Goal: Information Seeking & Learning: Check status

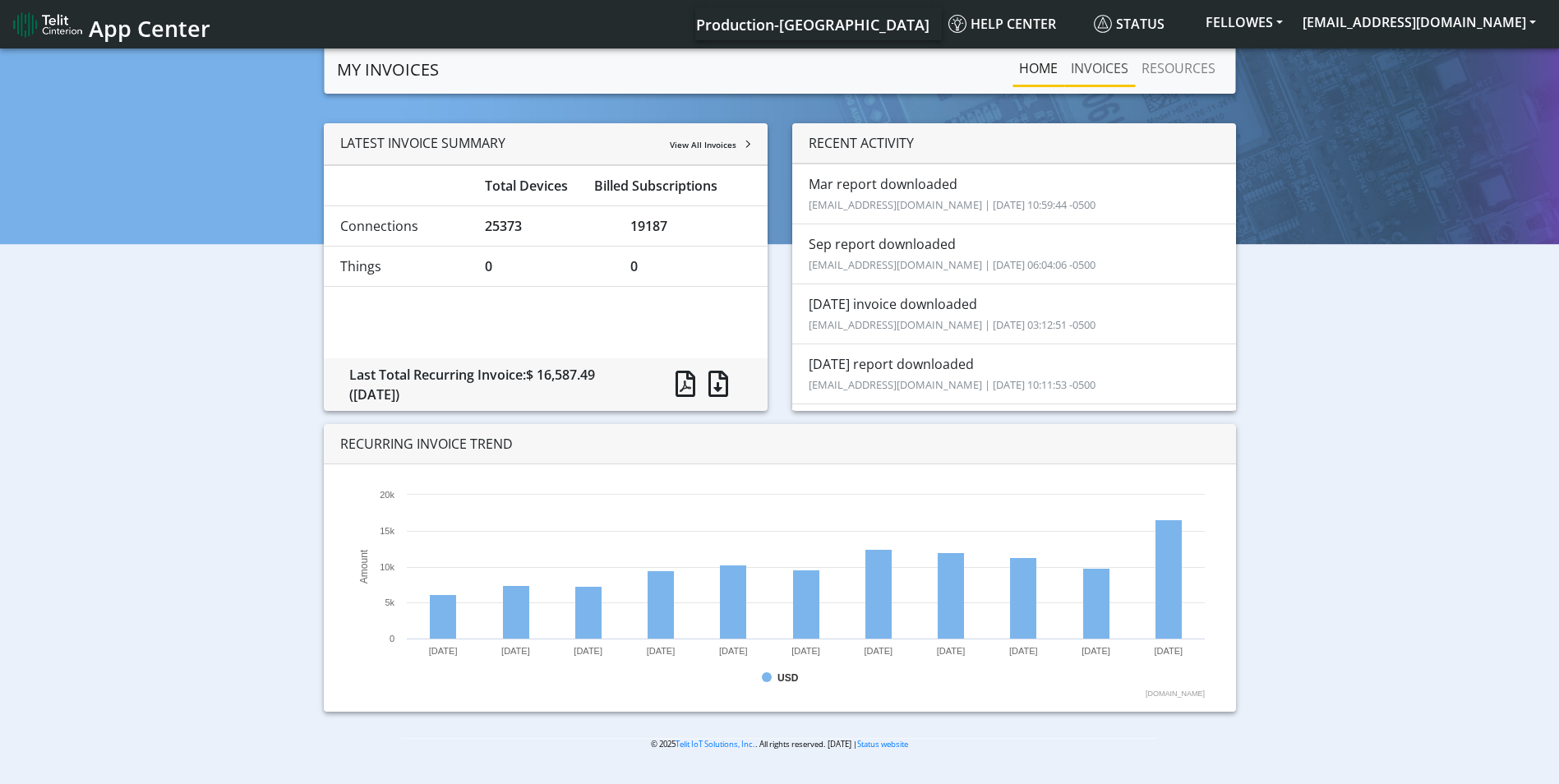
click at [1107, 74] on link "INVOICES" at bounding box center [1100, 68] width 71 height 33
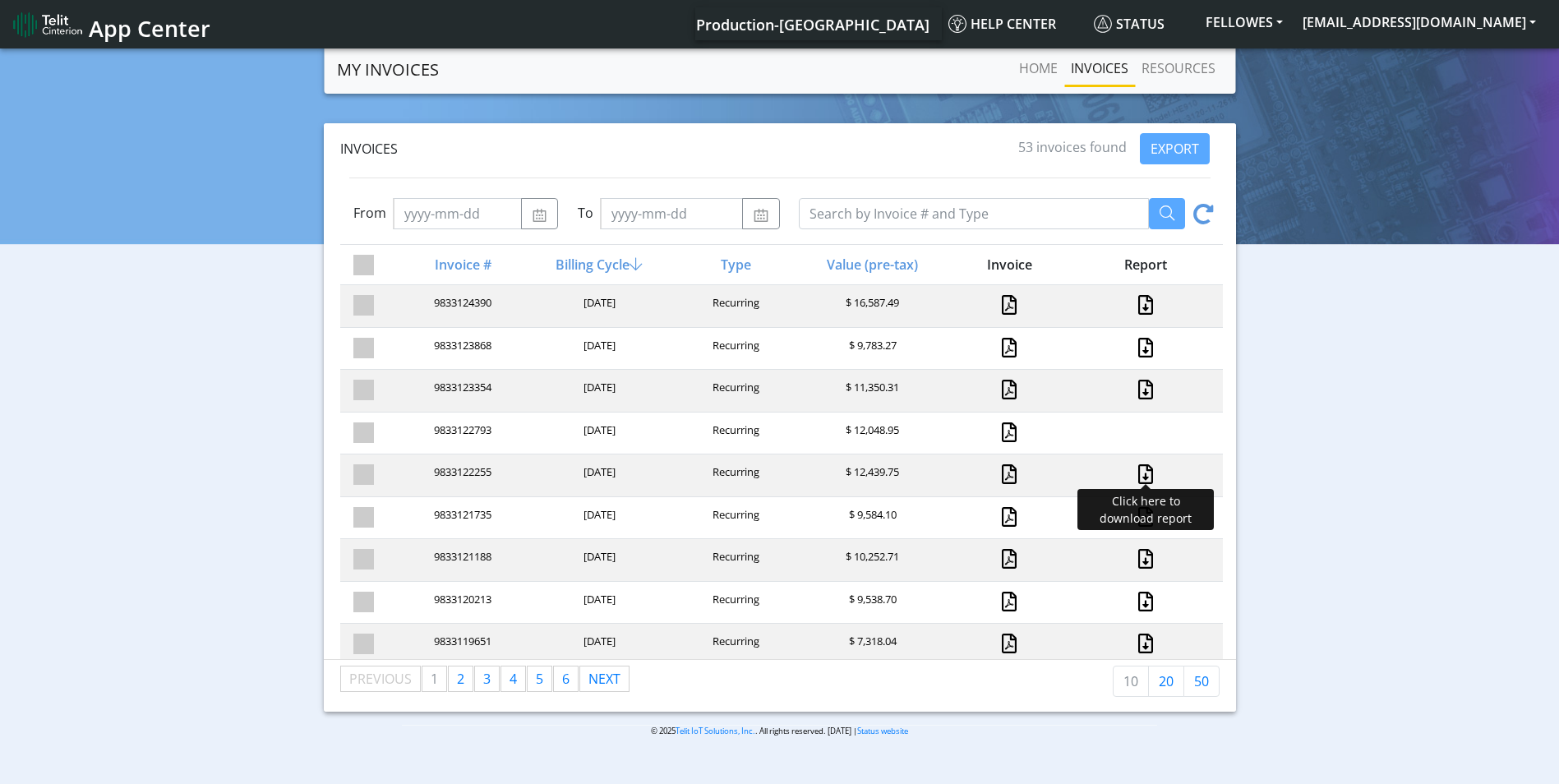
click at [1135, 472] on link at bounding box center [1145, 474] width 21 height 20
click at [1137, 521] on link at bounding box center [1145, 517] width 21 height 20
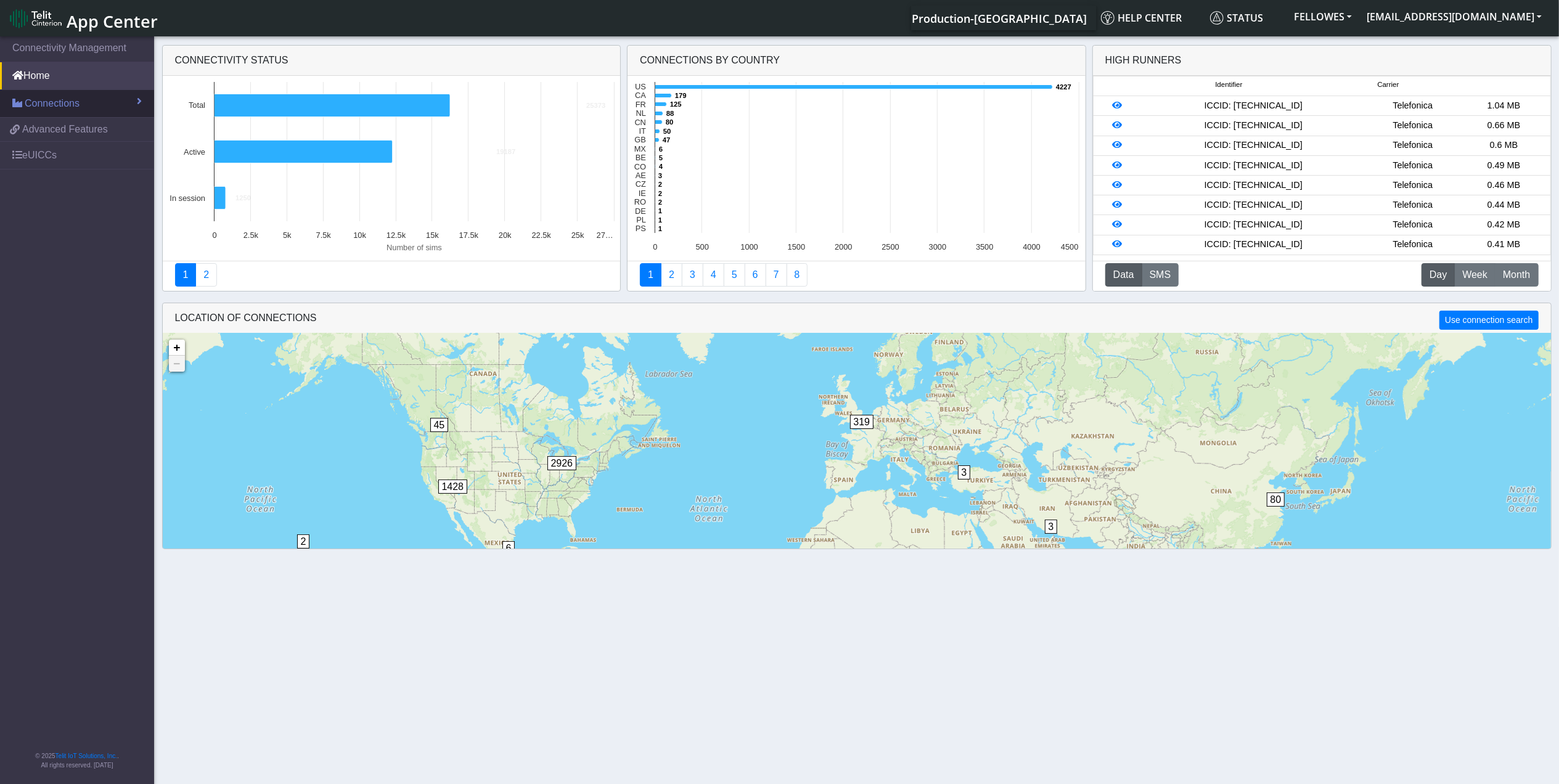
click at [66, 104] on span "Connections" at bounding box center [52, 104] width 55 height 15
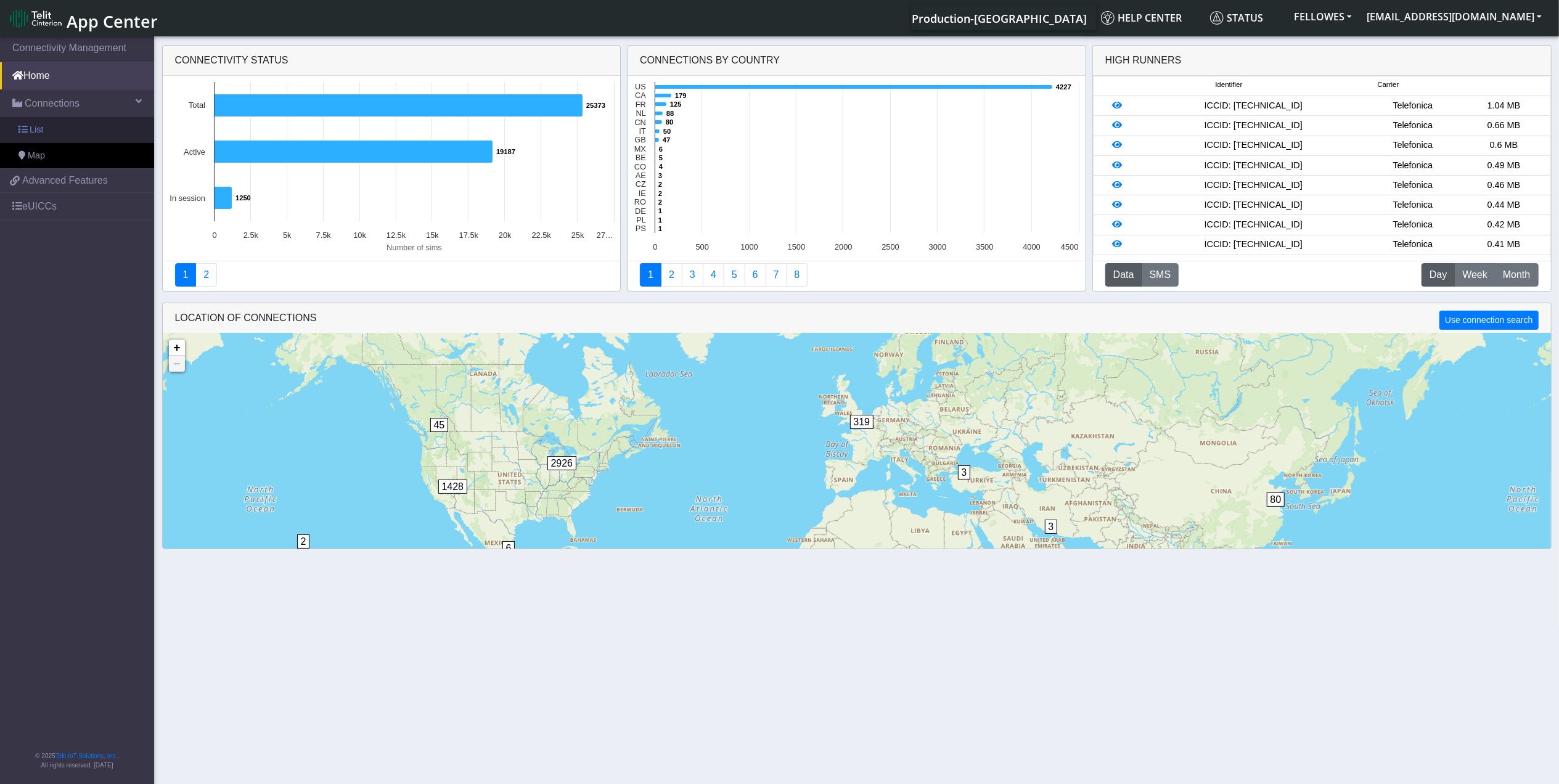
click at [58, 127] on link "List" at bounding box center [77, 130] width 154 height 26
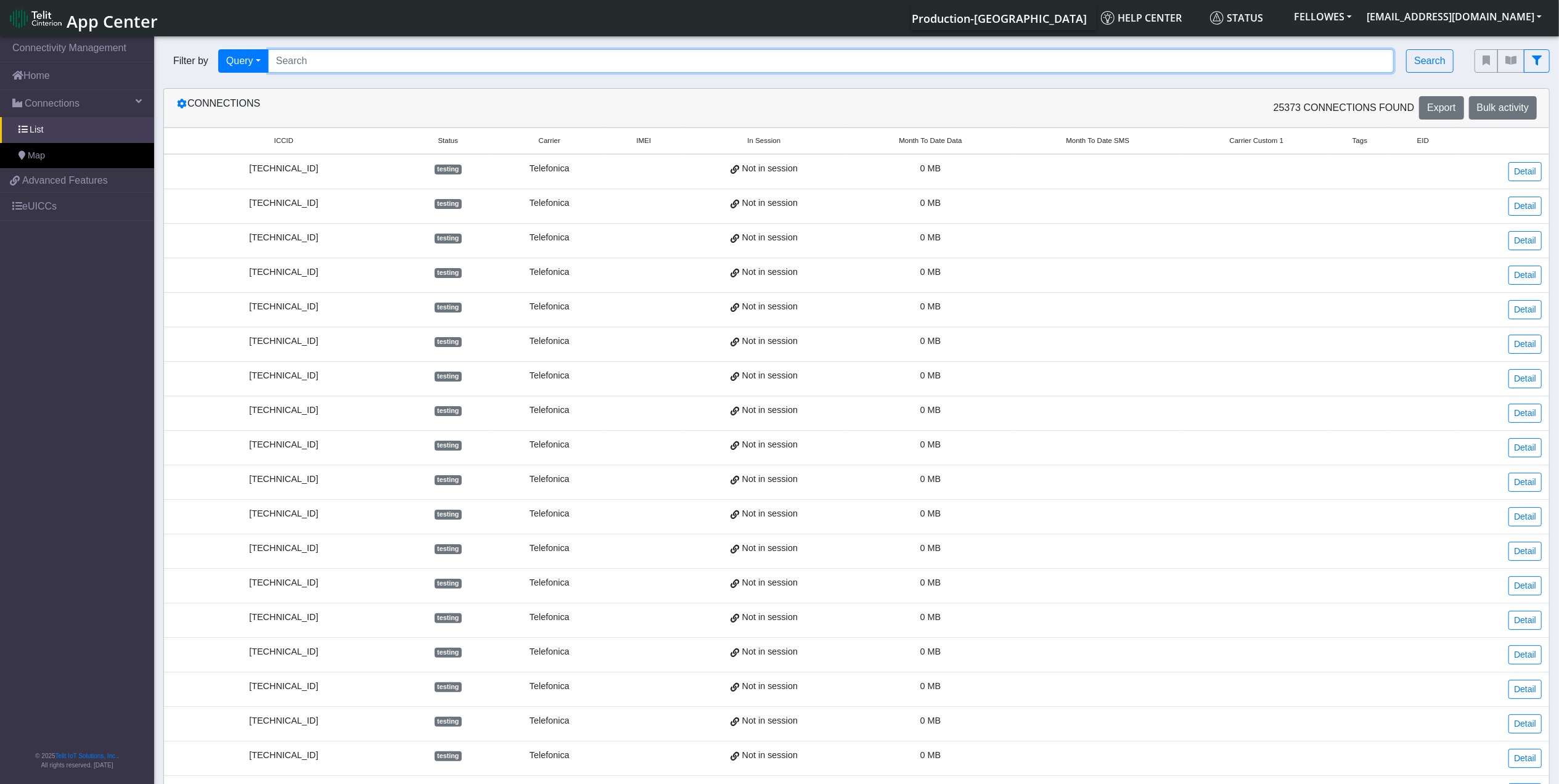
click at [605, 69] on input "Search..." at bounding box center [831, 60] width 1127 height 23
paste input "353141288007656"
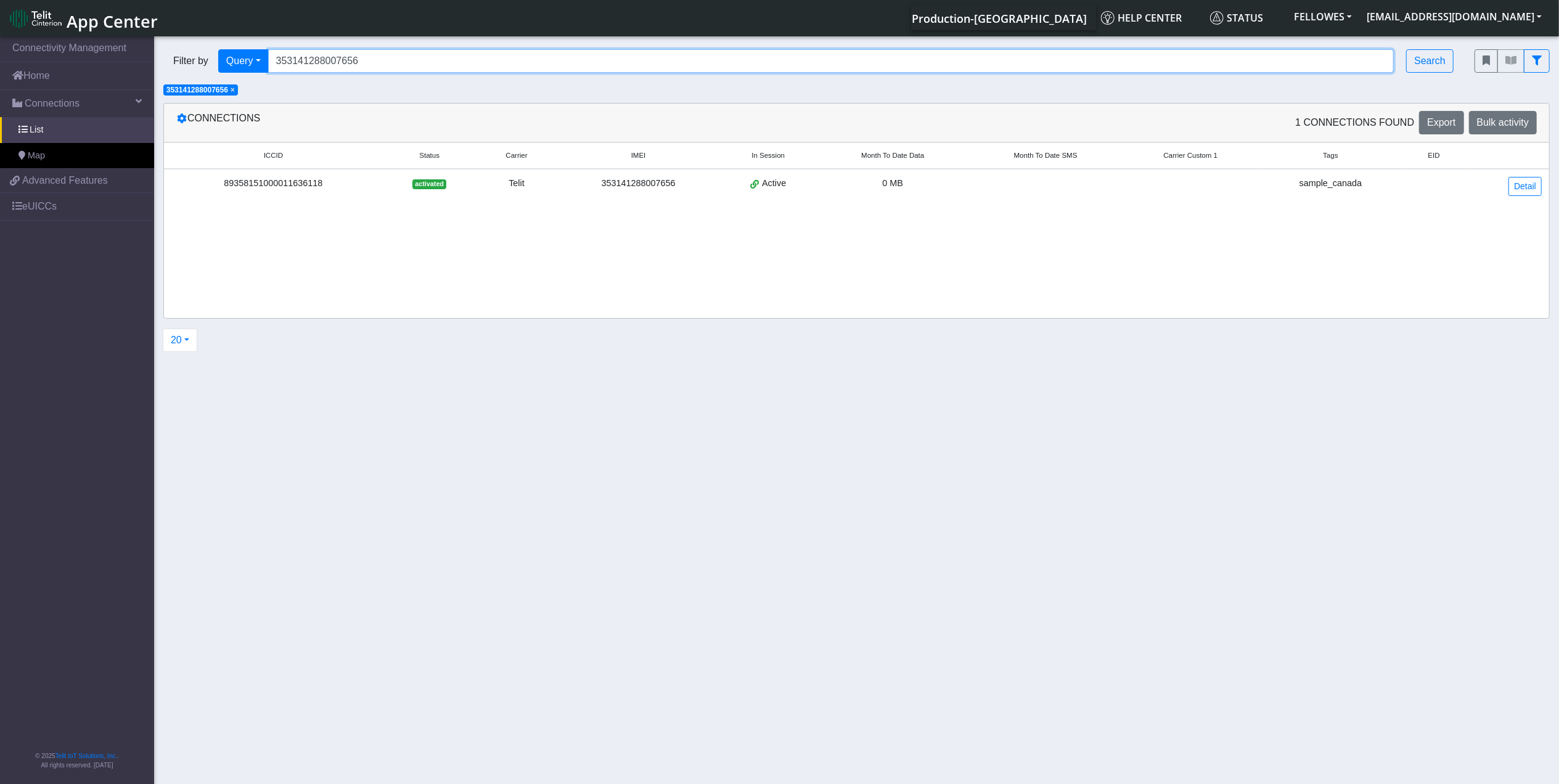
click at [442, 64] on input "353141288007656" at bounding box center [831, 60] width 1127 height 23
paste input "20964"
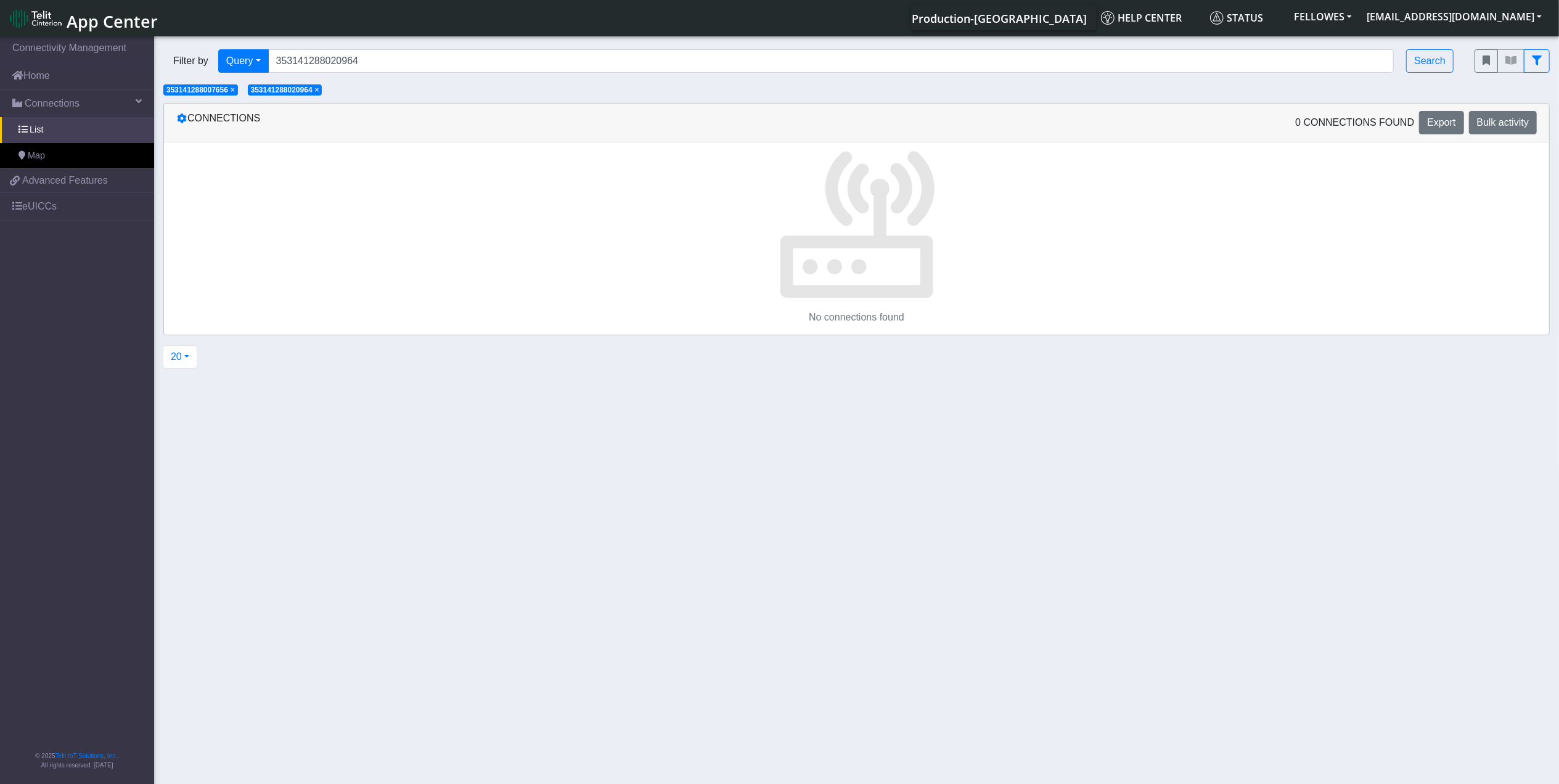
click at [235, 91] on span "×" at bounding box center [233, 90] width 4 height 9
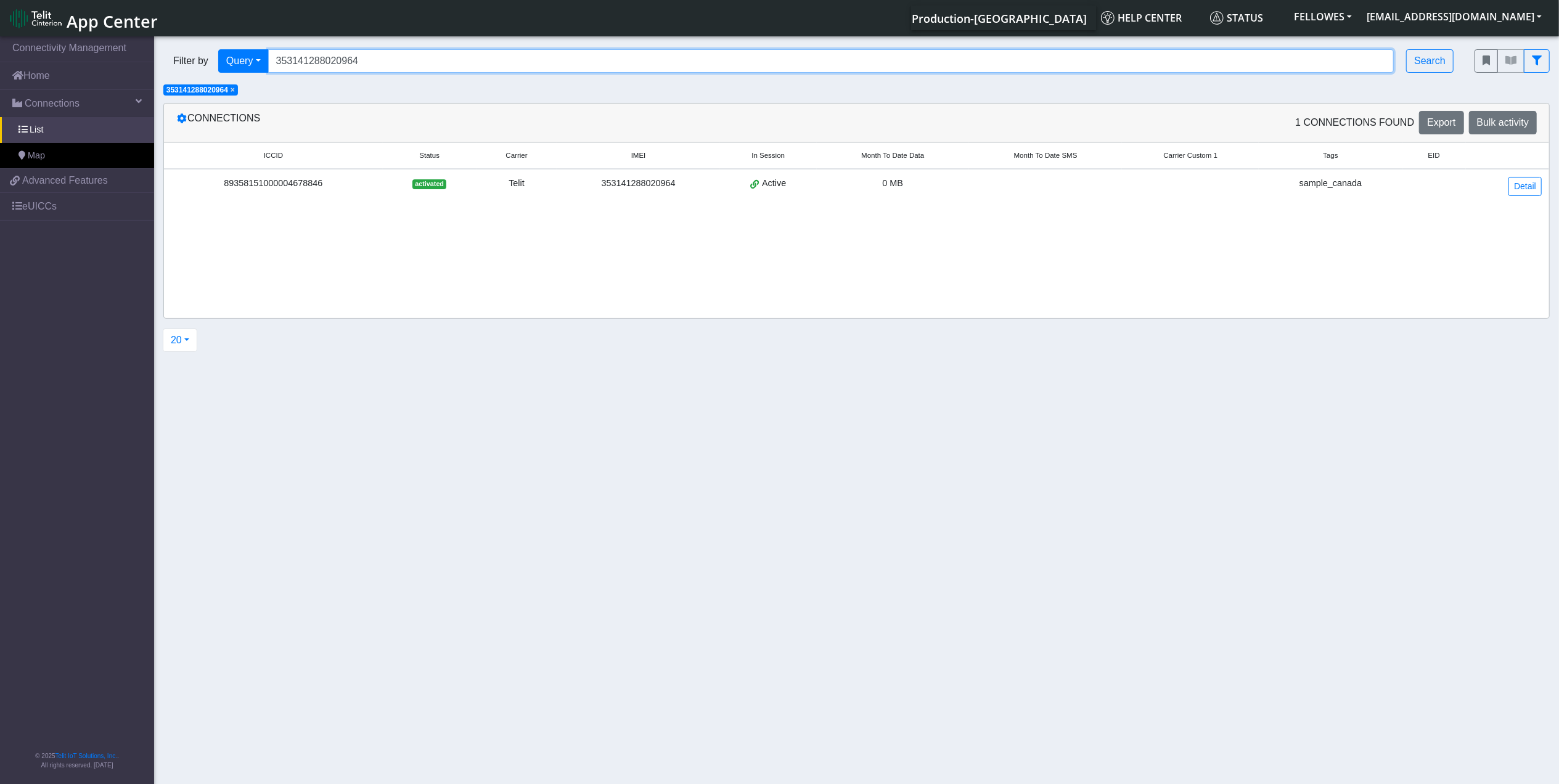
click at [383, 65] on input "353141288020964" at bounding box center [831, 60] width 1127 height 23
click at [382, 64] on input "353141288020964" at bounding box center [831, 60] width 1127 height 23
paste input "4990"
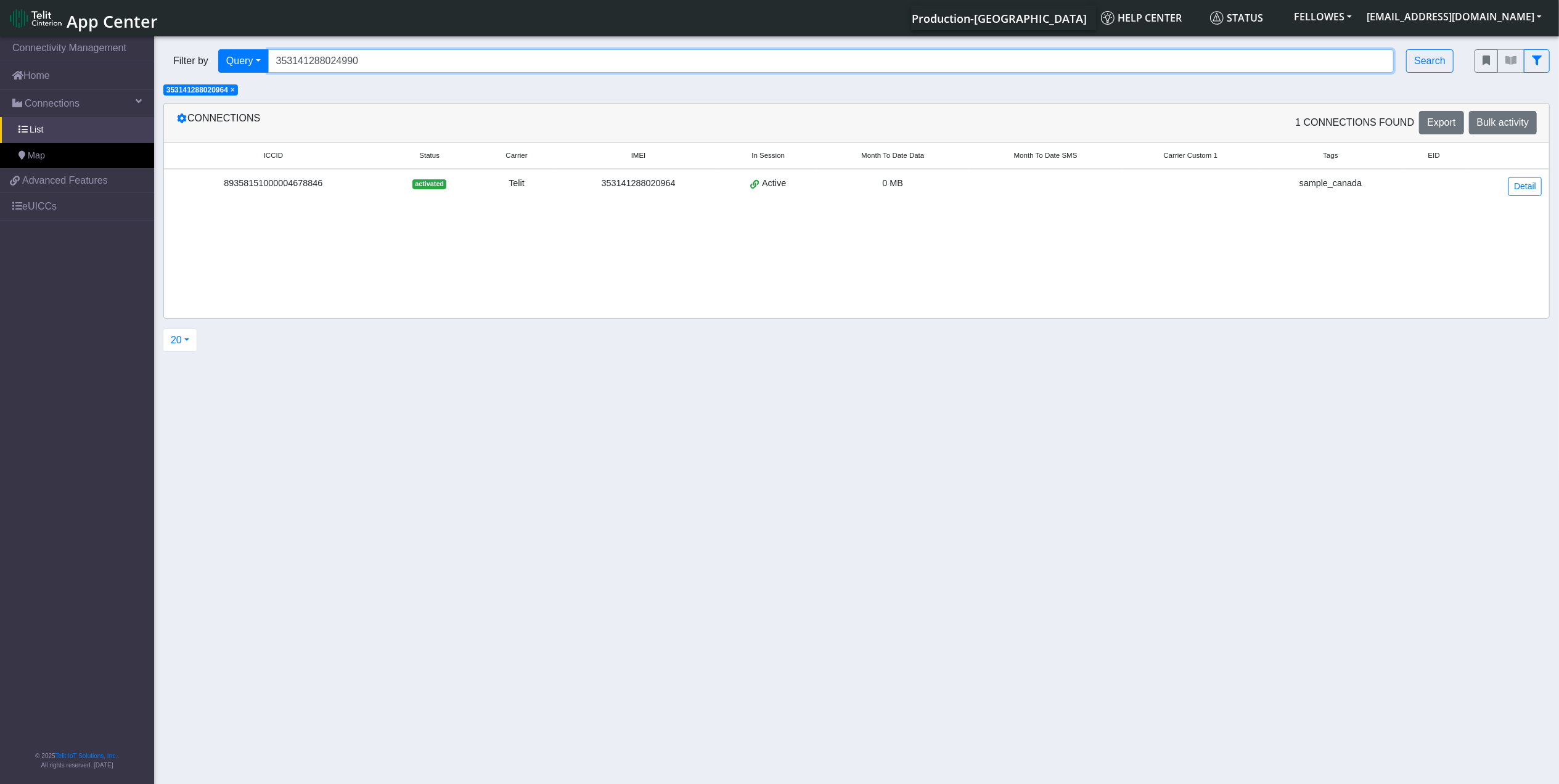
type input "353141288024990"
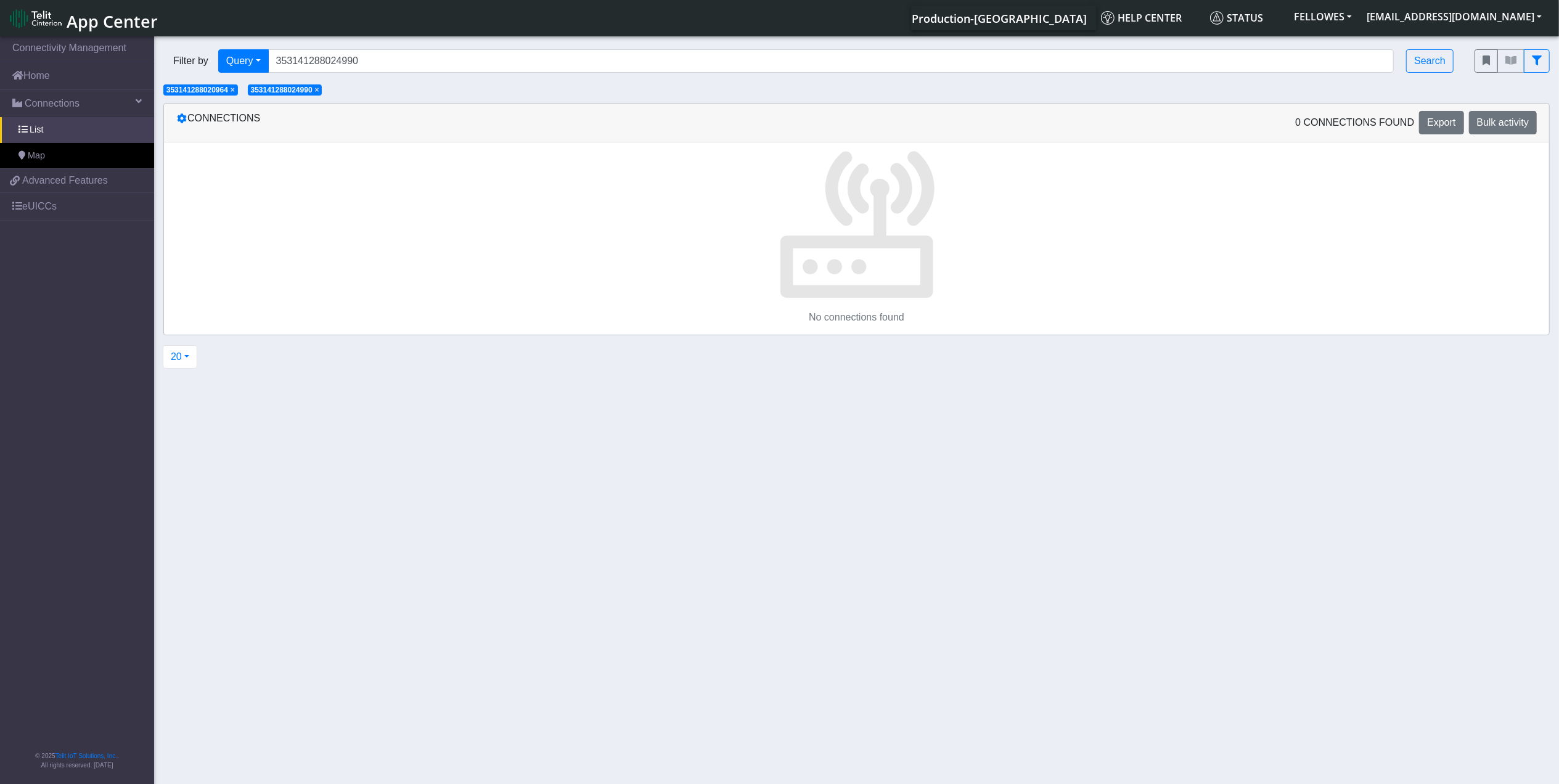
click at [235, 92] on span "×" at bounding box center [233, 90] width 4 height 9
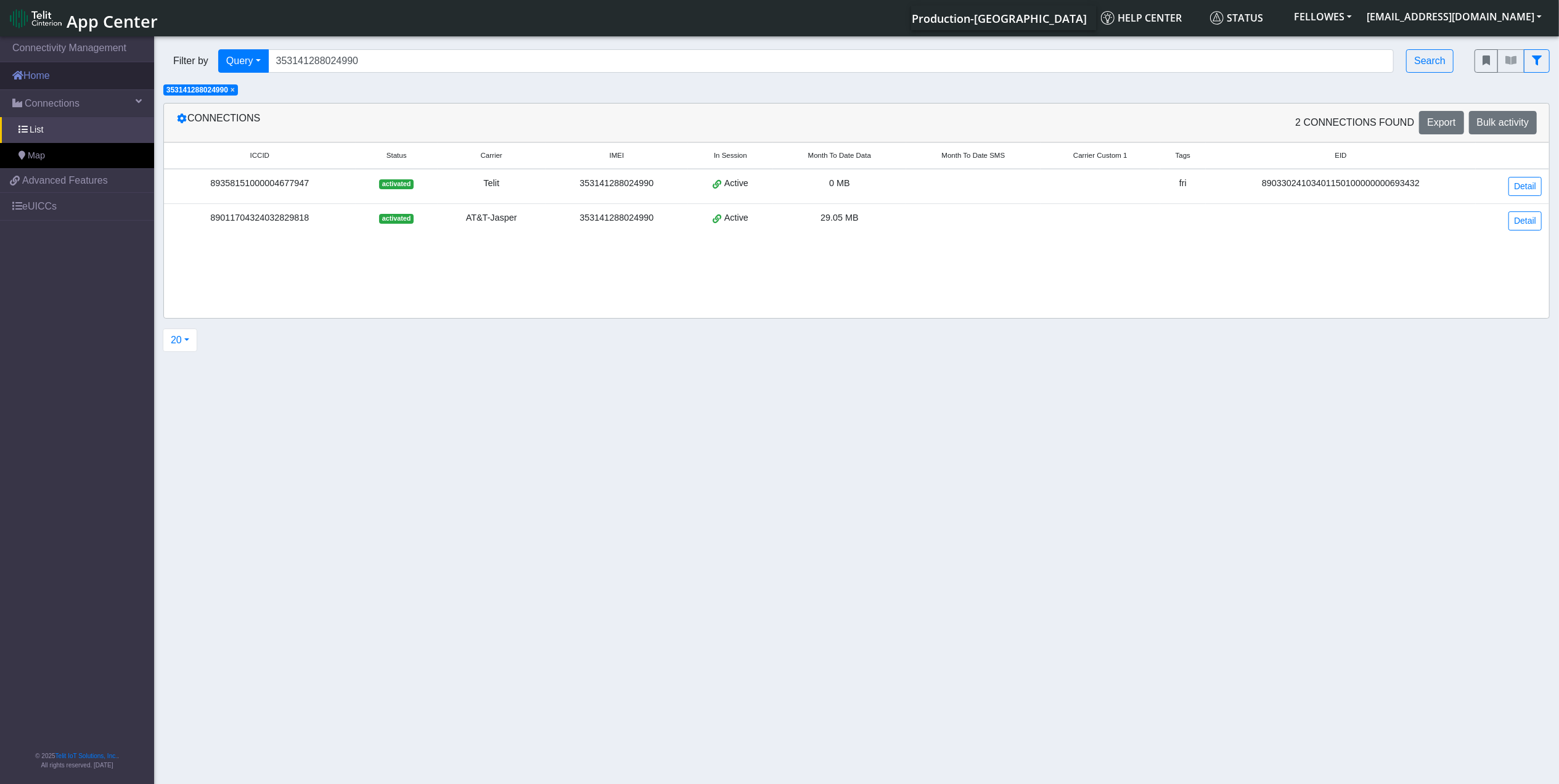
click at [68, 80] on link "Home" at bounding box center [77, 76] width 154 height 27
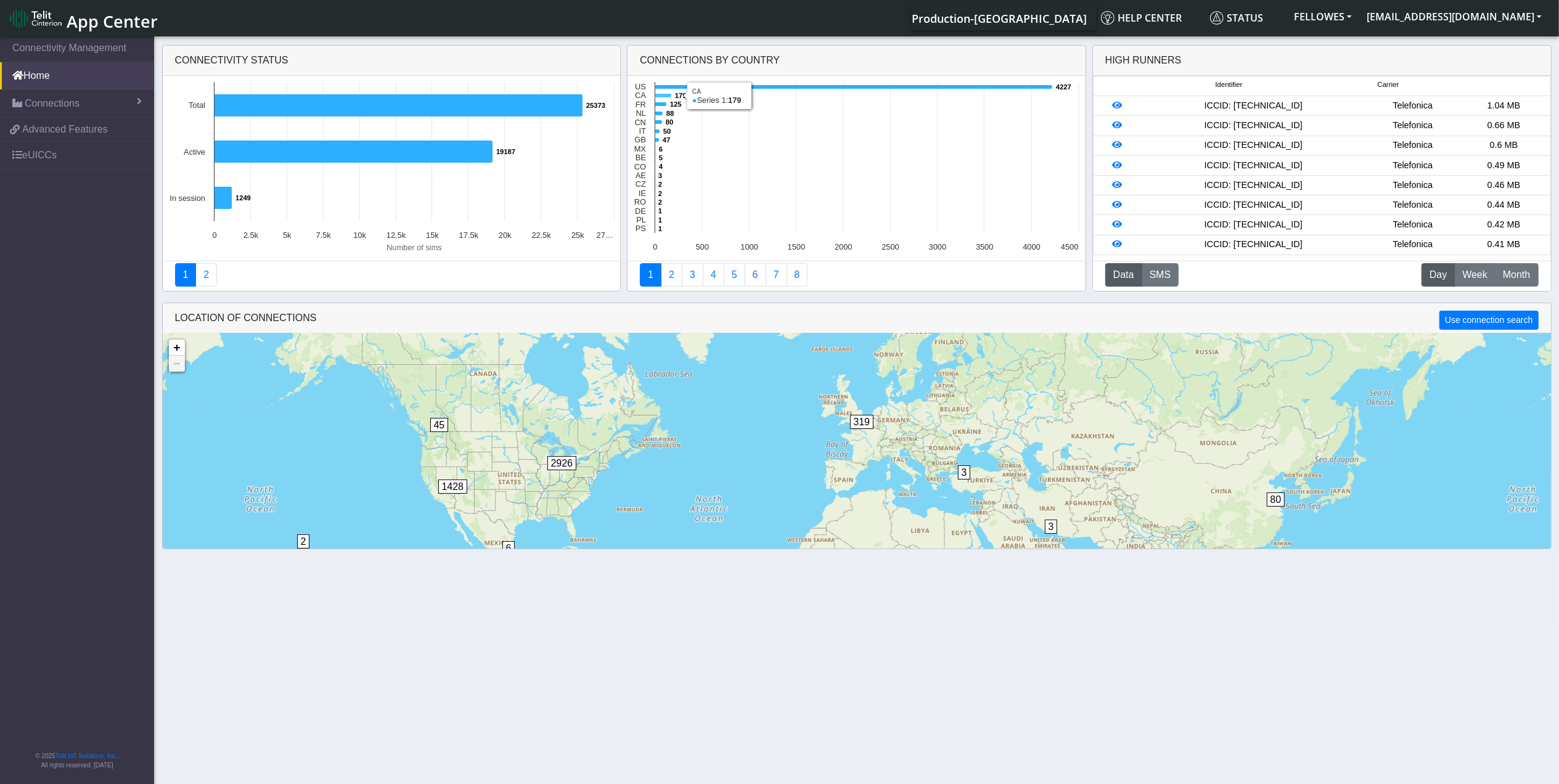
click at [664, 97] on icon at bounding box center [664, 96] width 16 height 4
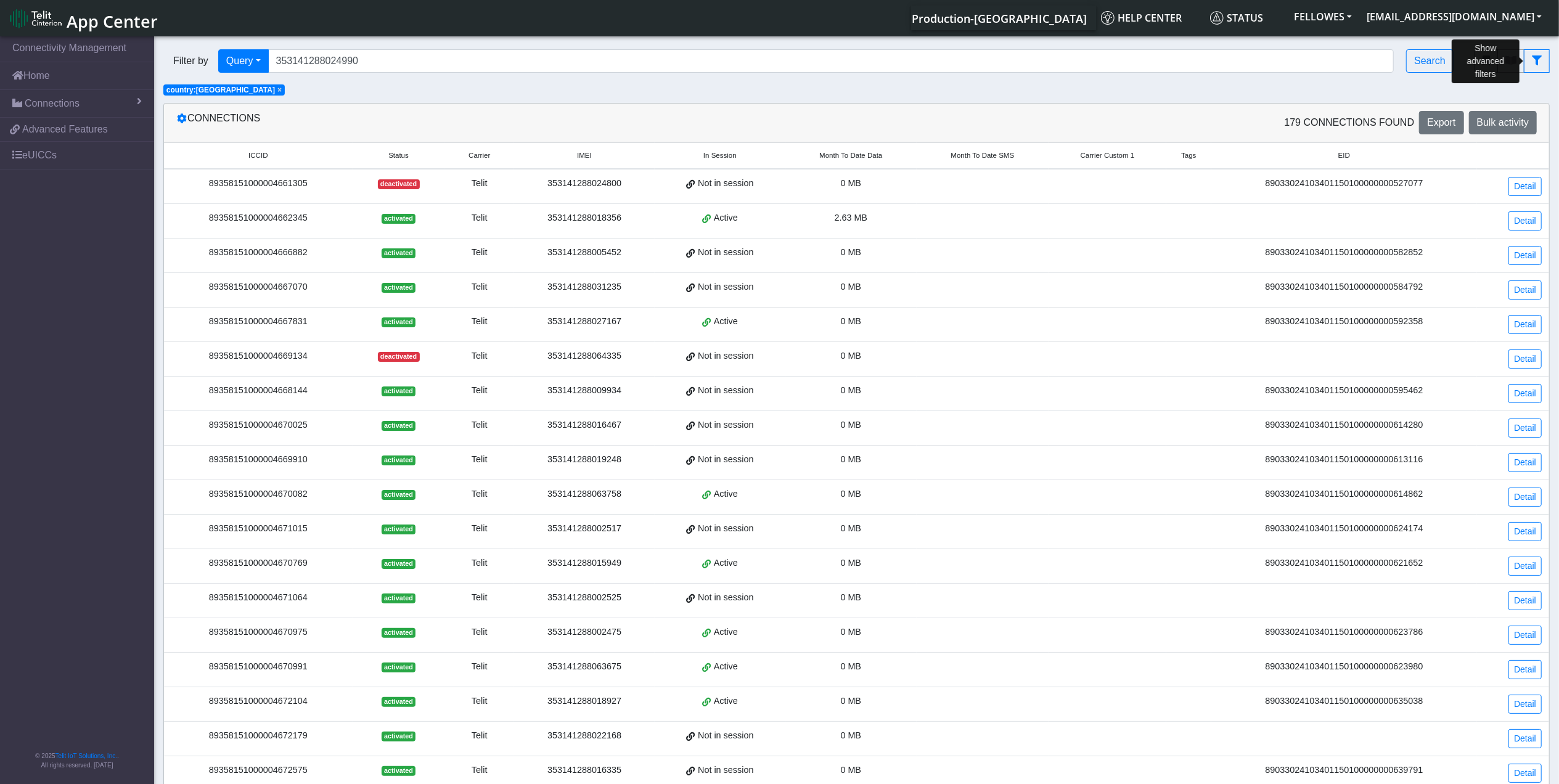
click at [1537, 65] on icon "fitlers menu" at bounding box center [1537, 60] width 10 height 10
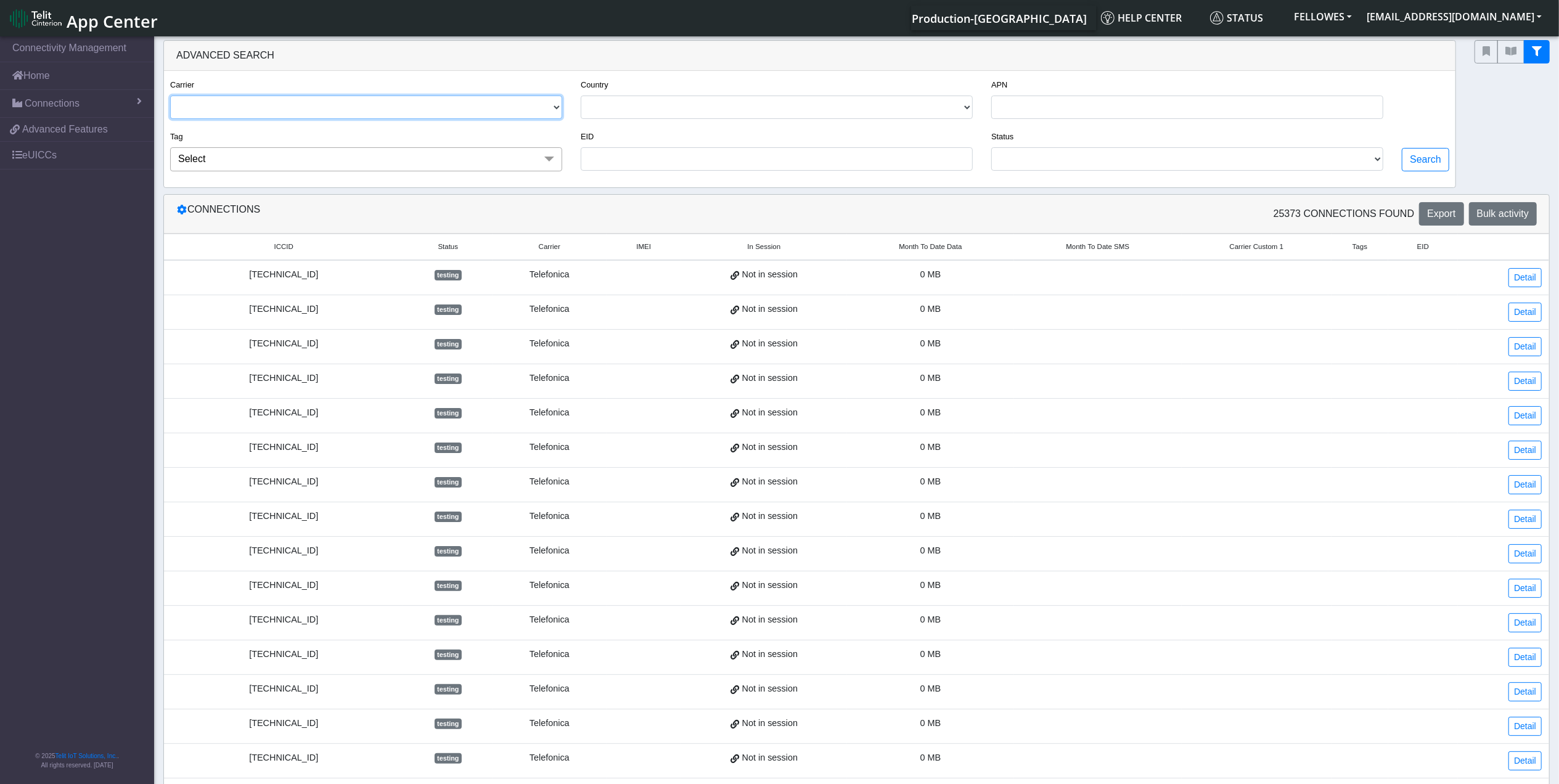
click at [376, 109] on select "TELIT AT&T-JASPER TELEFONICA" at bounding box center [366, 107] width 392 height 23
select select "telit"
click at [170, 96] on select "TELIT AT&T-JASPER TELEFONICA" at bounding box center [366, 107] width 392 height 23
click at [615, 102] on select "USA CANADA FRANCE NETHERLANDS CHINA ITALY UNITED KINGDOM MEXICO BELGIUM COLOMBI…" at bounding box center [777, 107] width 392 height 23
select select "ca"
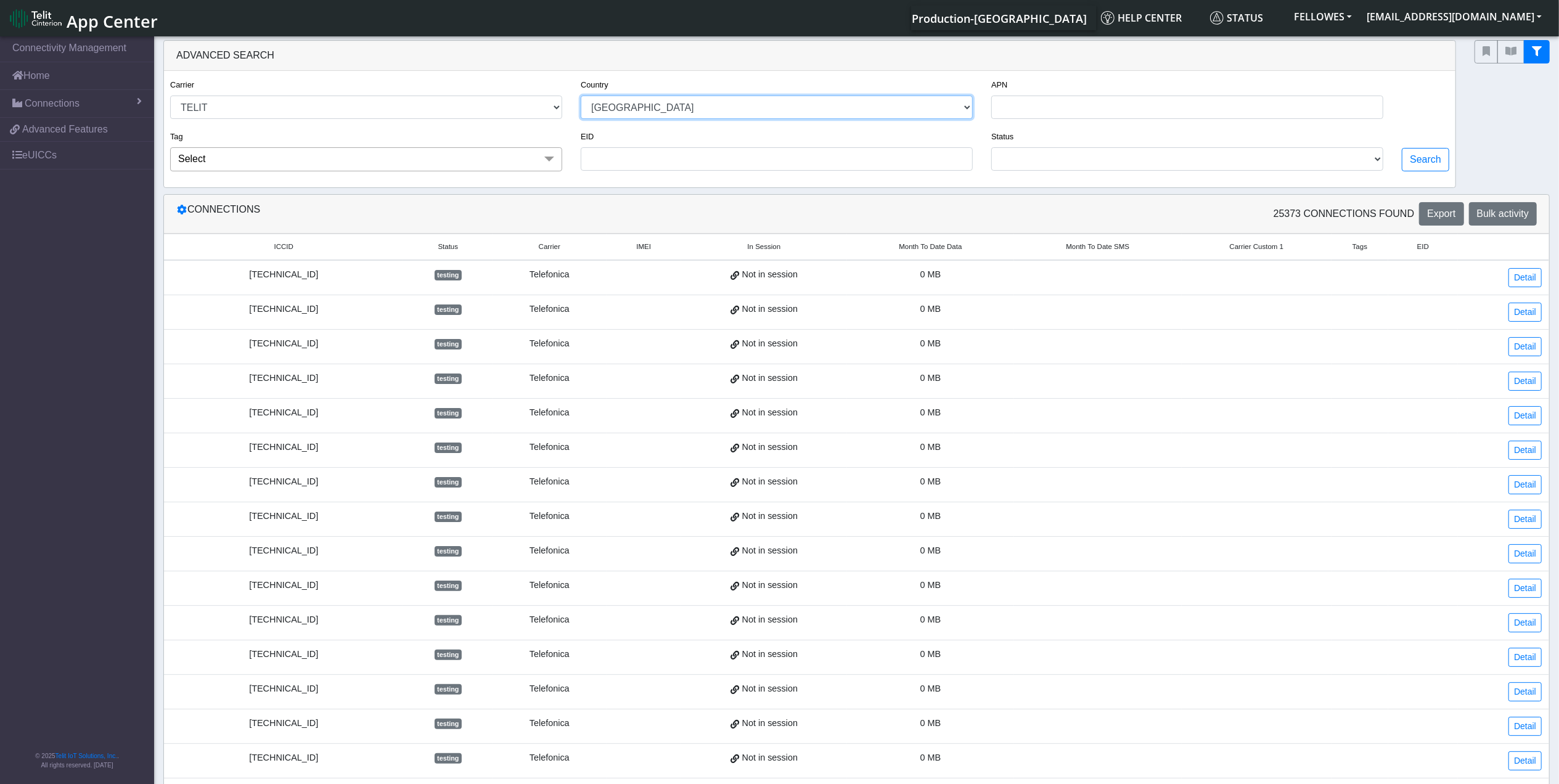
click at [581, 96] on select "USA CANADA FRANCE NETHERLANDS CHINA ITALY UNITED KINGDOM MEXICO BELGIUM COLOMBI…" at bounding box center [777, 107] width 392 height 23
click at [1053, 159] on select "ACTIVATED DEACTIVATED TESTING READY" at bounding box center [1187, 159] width 392 height 23
select select "activated"
click at [991, 149] on select "ACTIVATED DEACTIVATED TESTING READY" at bounding box center [1187, 159] width 392 height 23
click at [1423, 162] on button "Search" at bounding box center [1426, 159] width 48 height 23
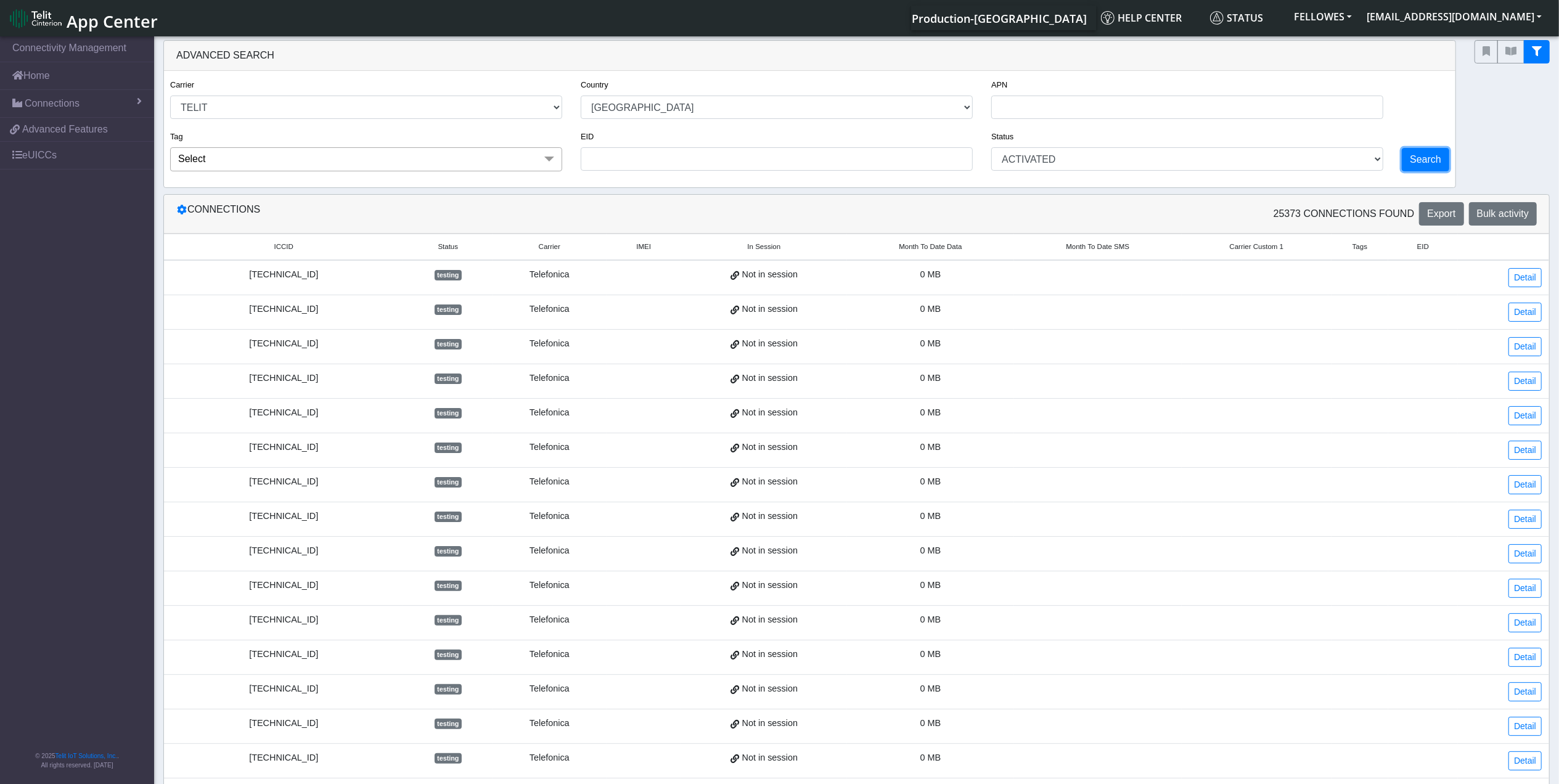
select select "telit"
select select "ca"
select select "activated"
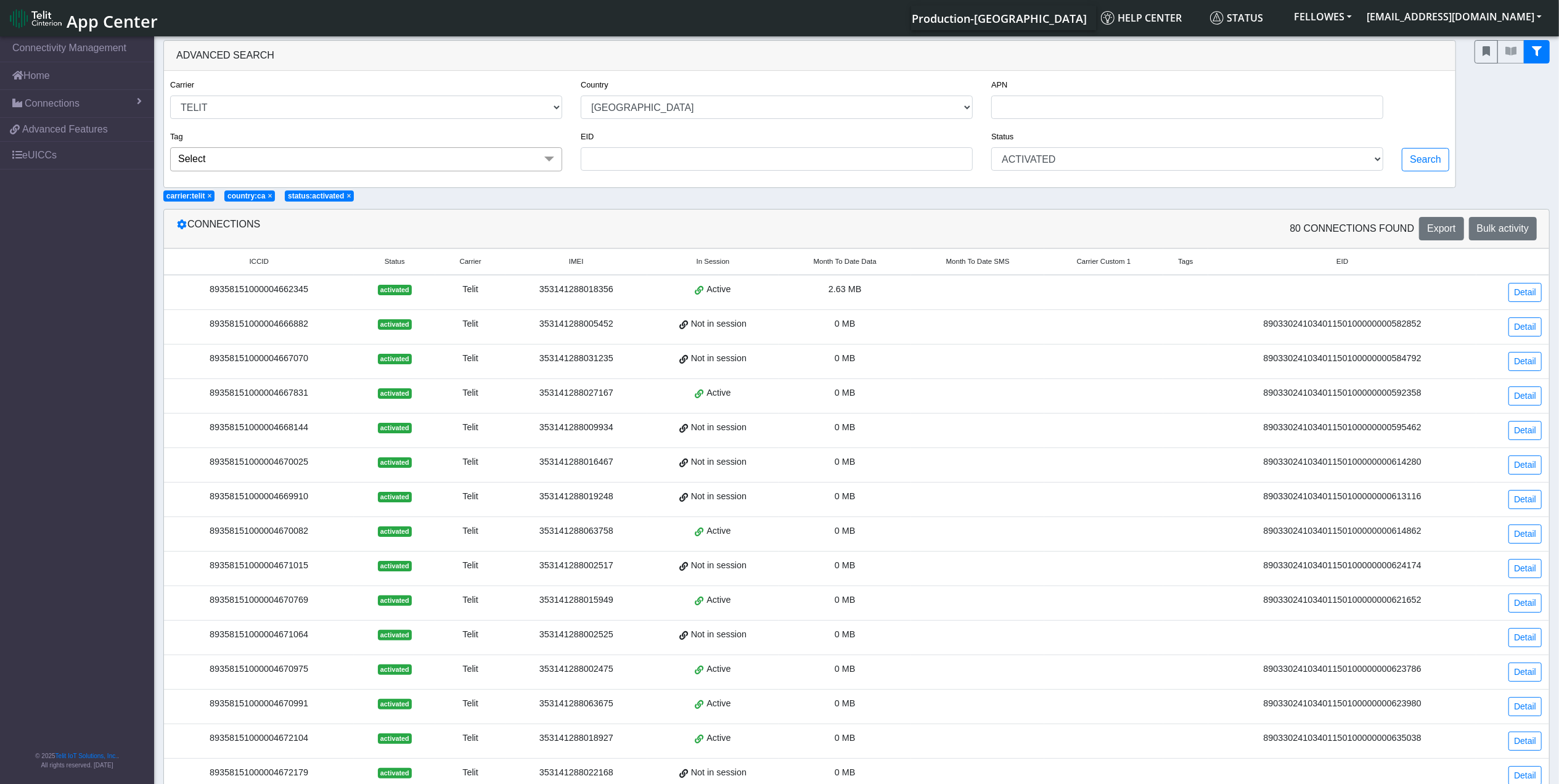
click at [851, 266] on span "Month To Date Data" at bounding box center [845, 262] width 63 height 10
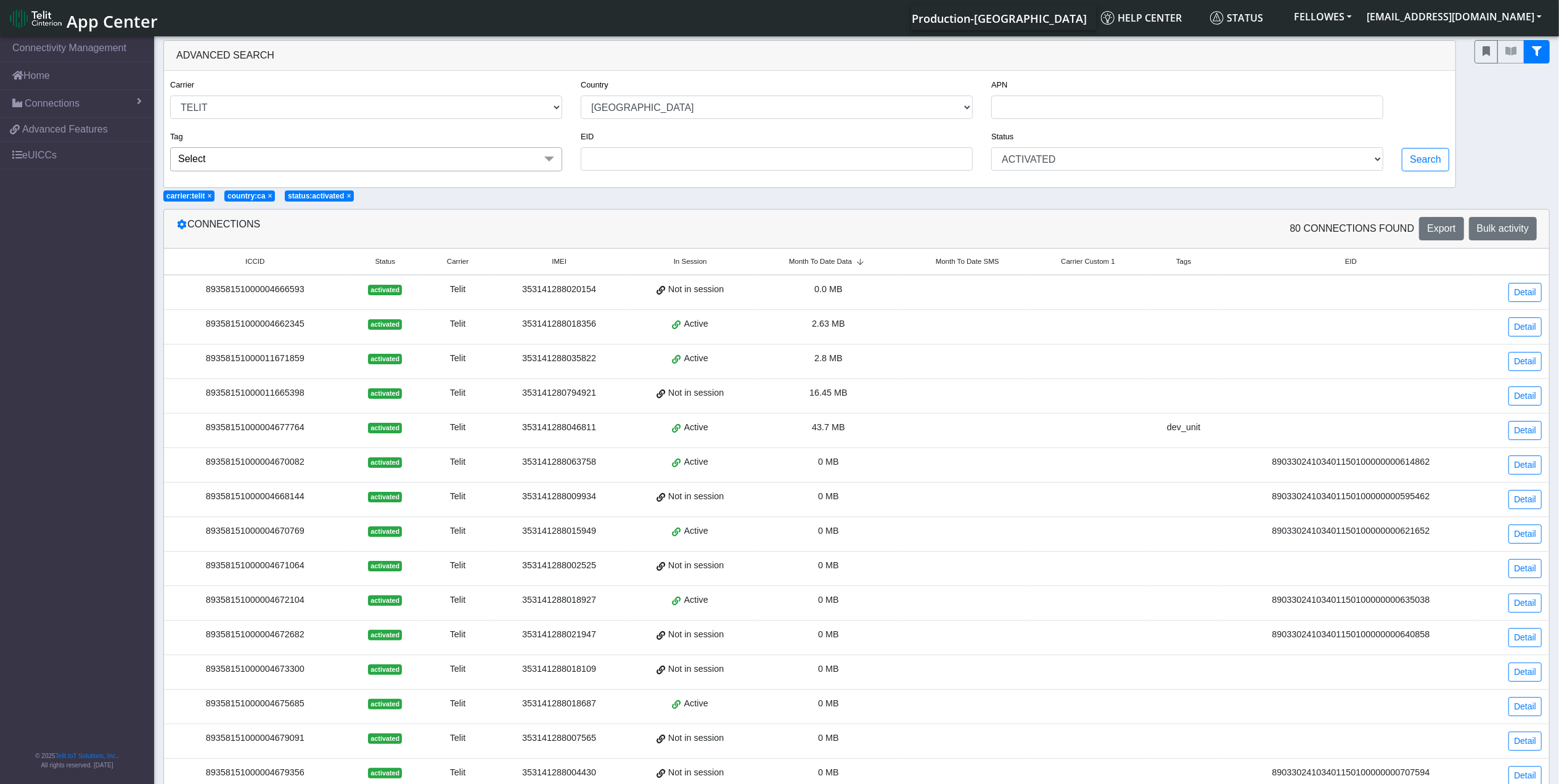
click at [834, 262] on span "Month To Date Data" at bounding box center [820, 262] width 63 height 10
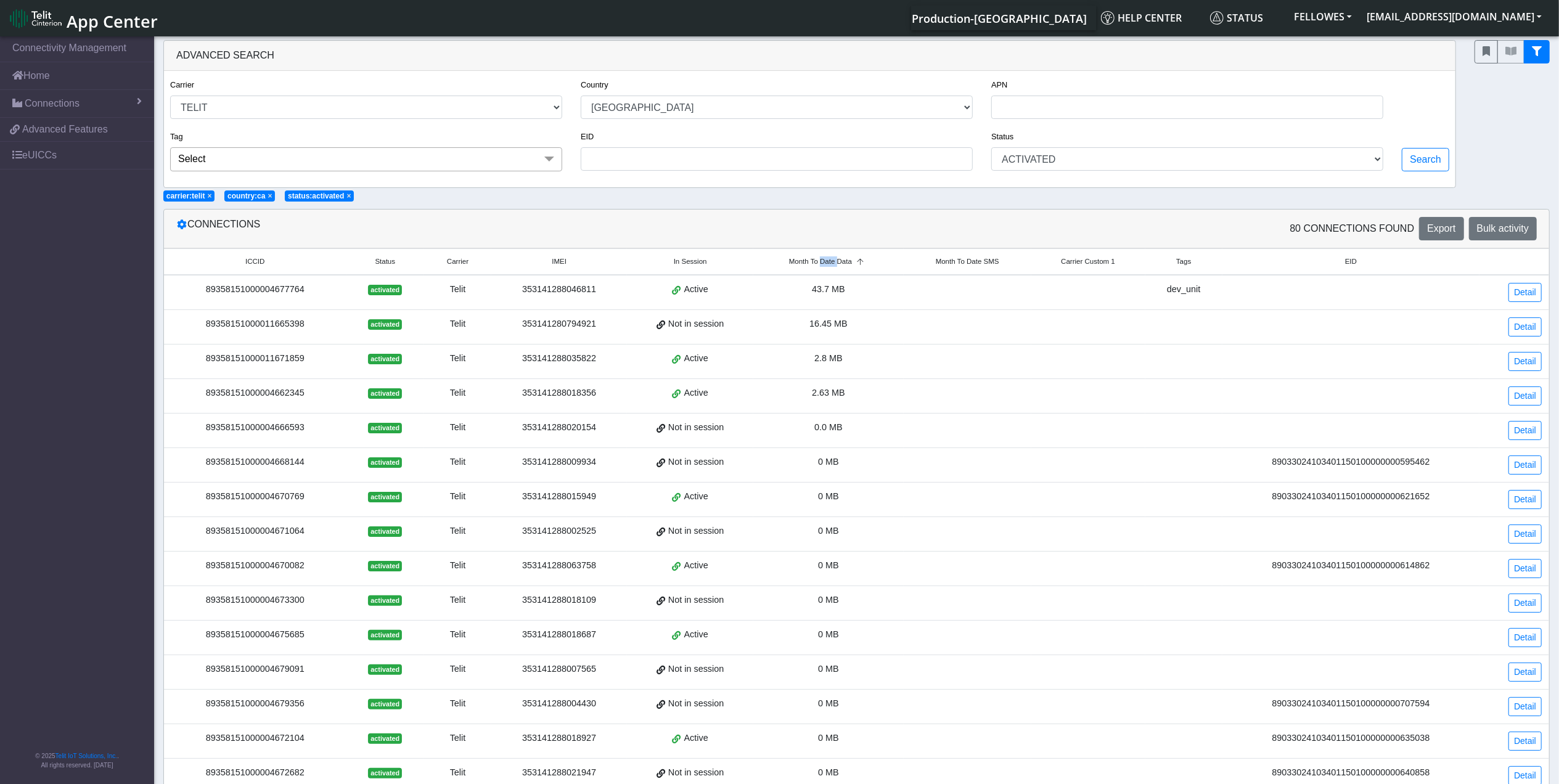
click at [834, 262] on span "Month To Date Data" at bounding box center [820, 262] width 63 height 10
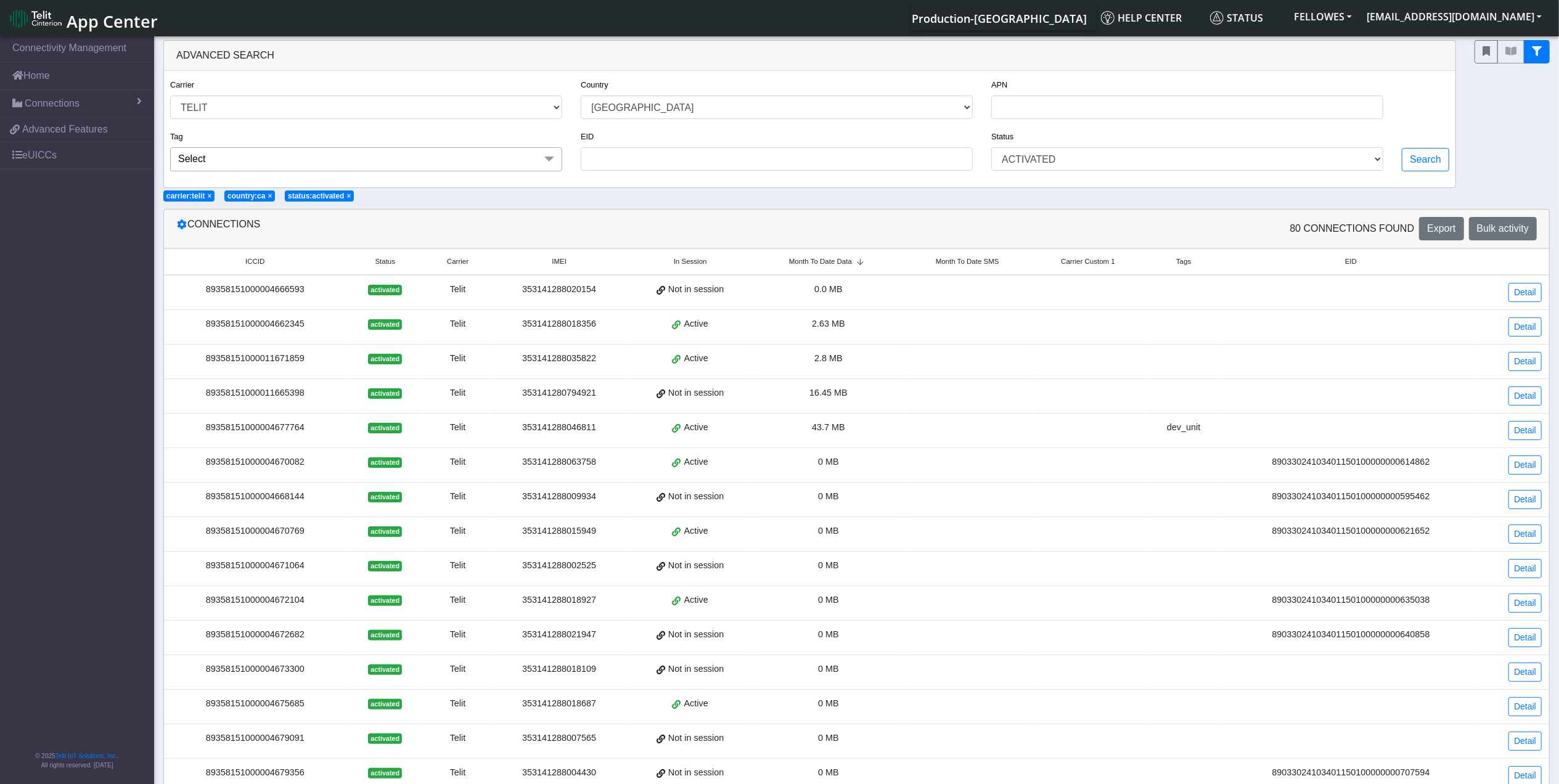
click at [834, 262] on span "Month To Date Data" at bounding box center [820, 262] width 63 height 10
drag, startPoint x: 600, startPoint y: 296, endPoint x: 526, endPoint y: 291, distance: 74.2
click at [526, 291] on div "353141288046811" at bounding box center [559, 289] width 121 height 13
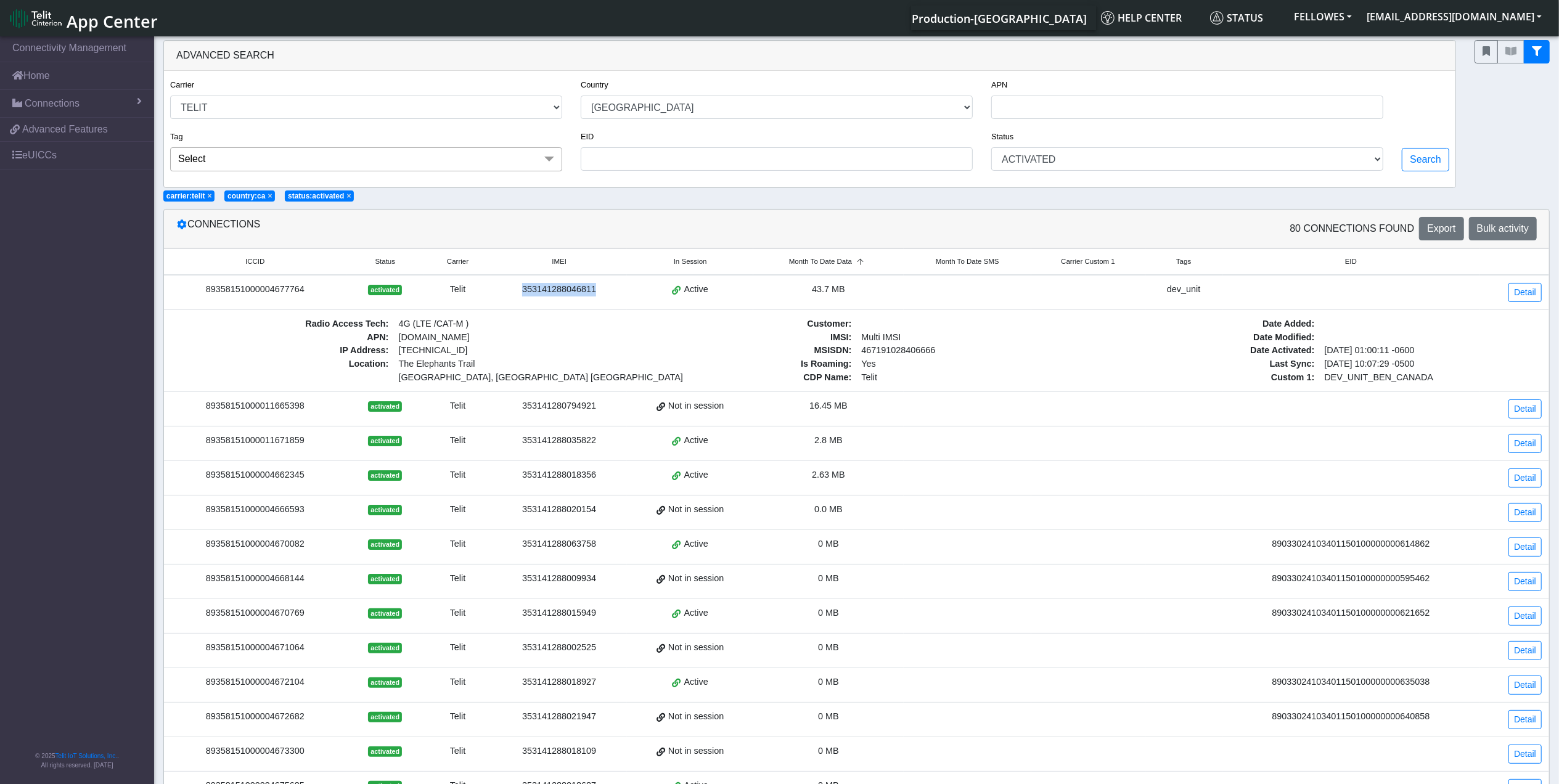
copy div "353141288046811"
click at [1532, 294] on link "Detail" at bounding box center [1525, 292] width 34 height 19
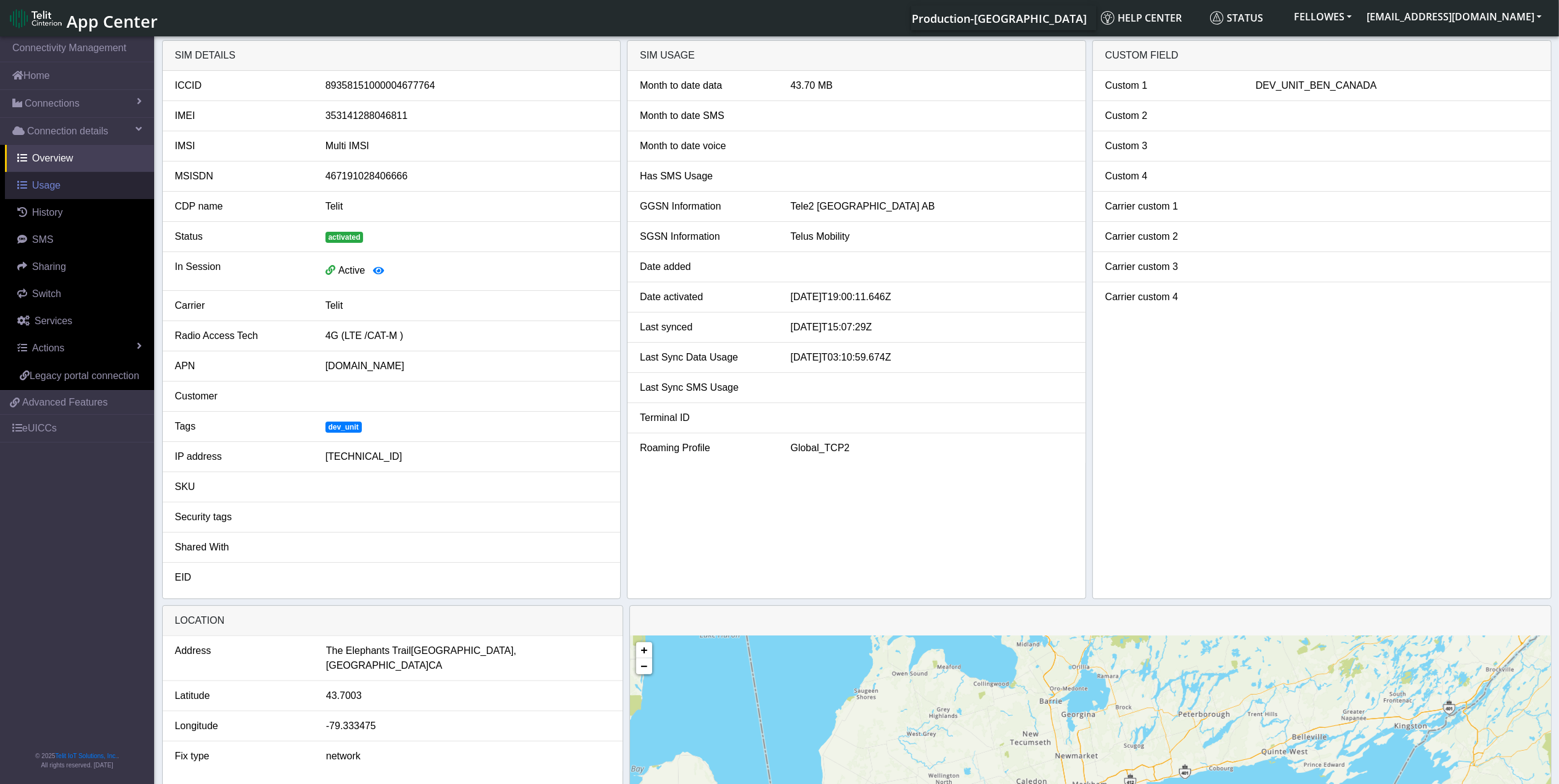
click at [63, 190] on link "Usage" at bounding box center [80, 186] width 149 height 27
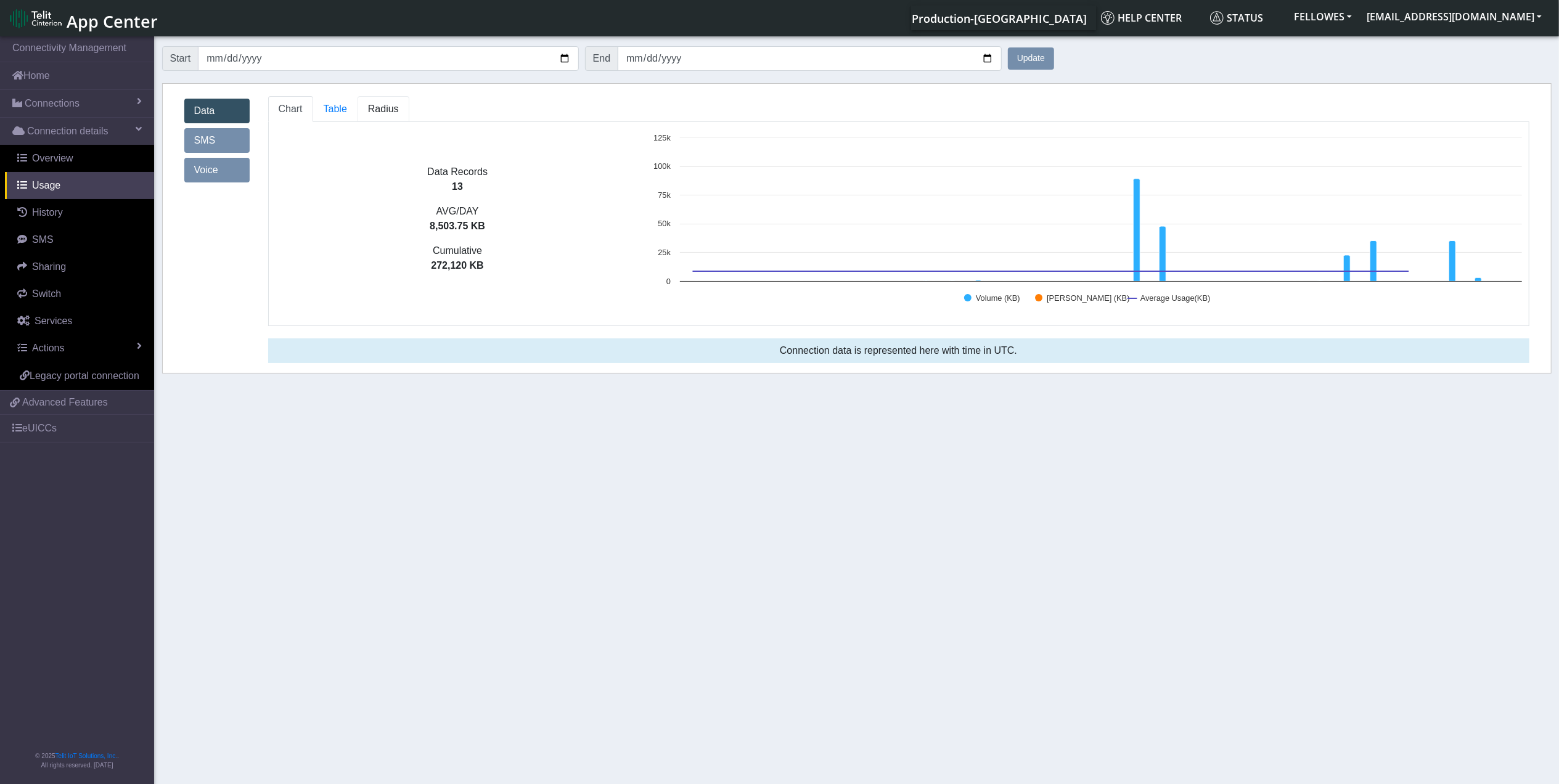
click at [374, 104] on span "Radius" at bounding box center [383, 109] width 31 height 10
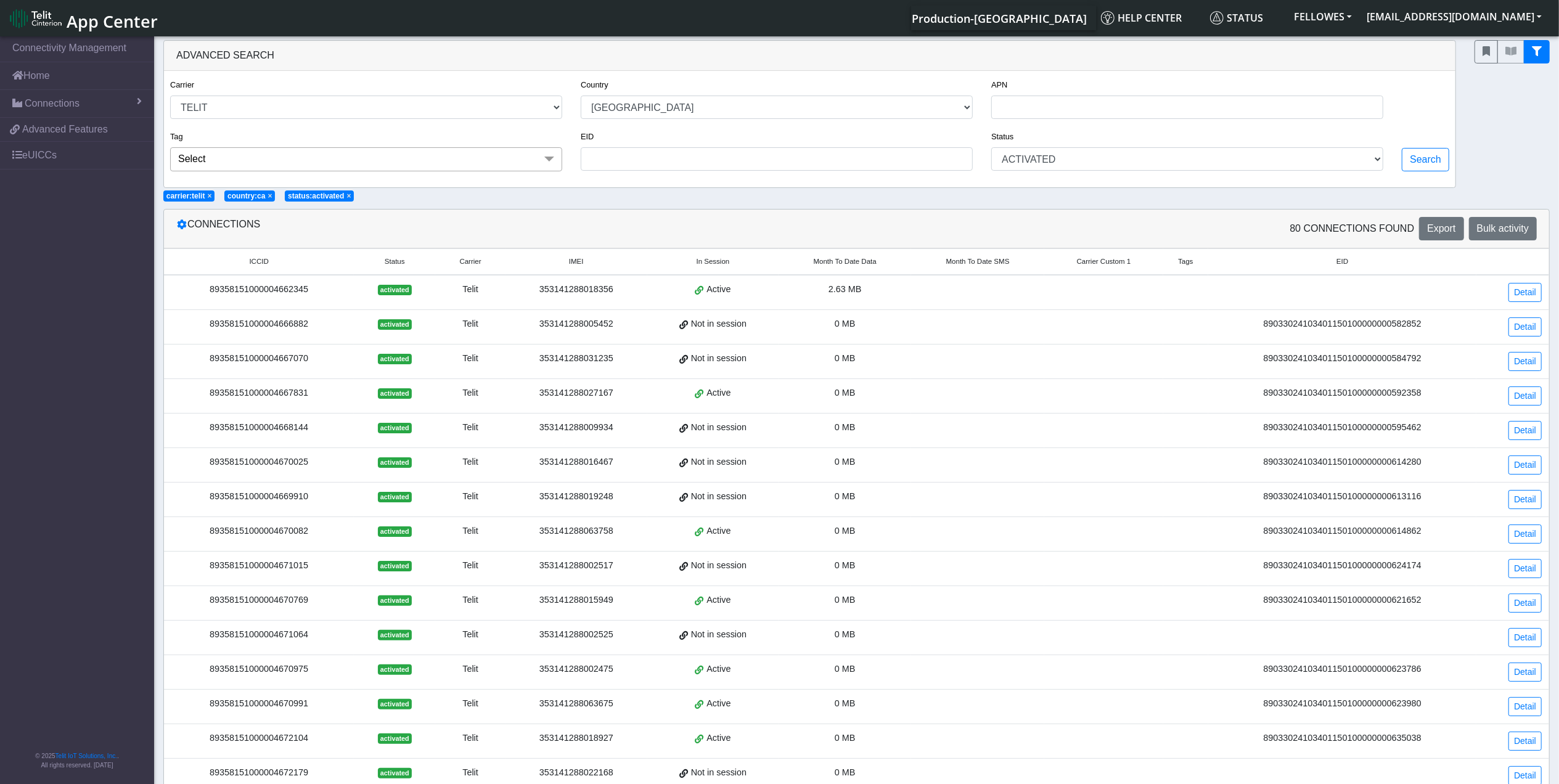
click at [846, 262] on span "Month To Date Data" at bounding box center [845, 262] width 63 height 10
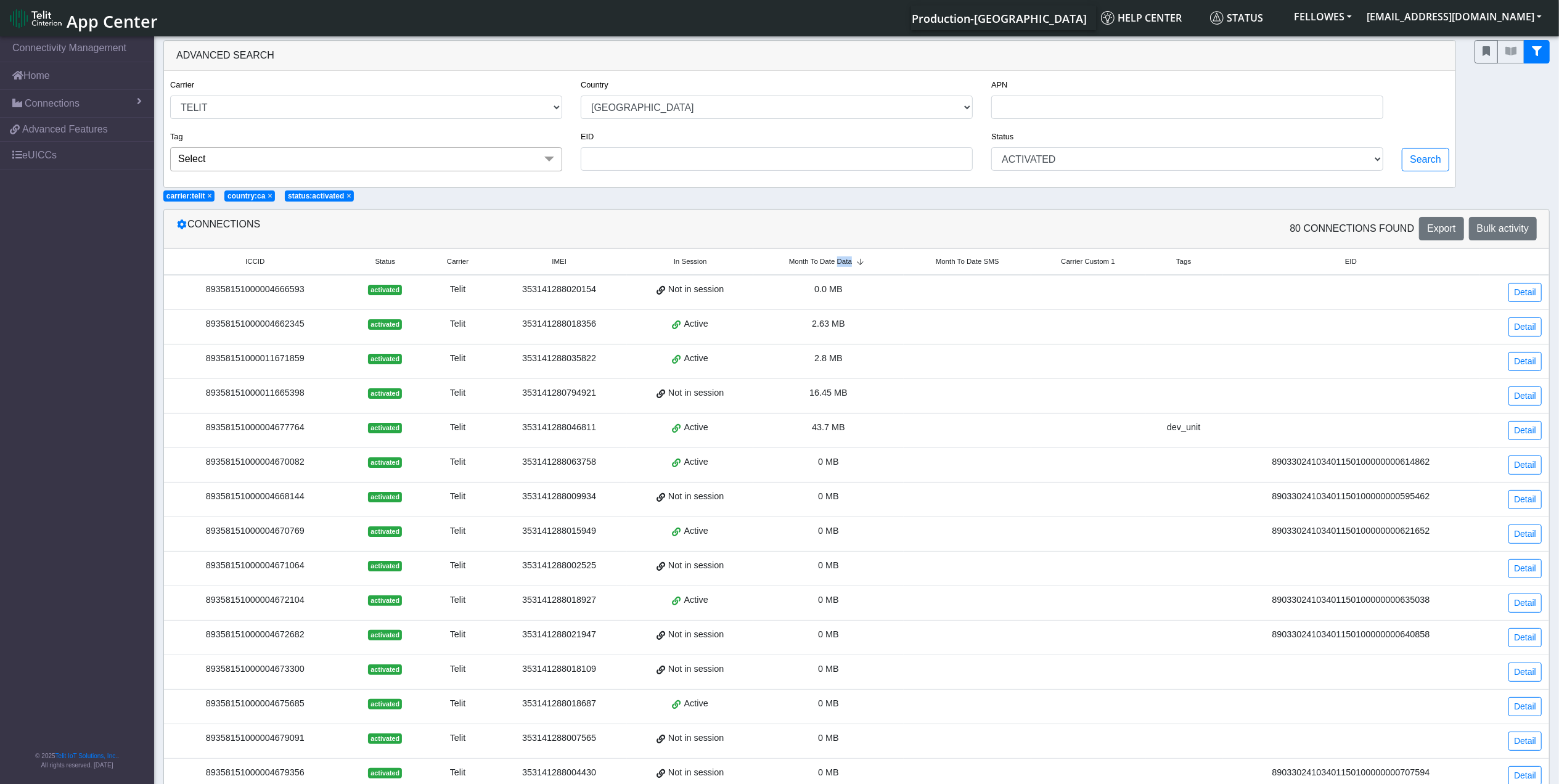
click at [846, 262] on span "Month To Date Data" at bounding box center [820, 262] width 63 height 10
click at [1518, 363] on link "Detail" at bounding box center [1525, 361] width 34 height 19
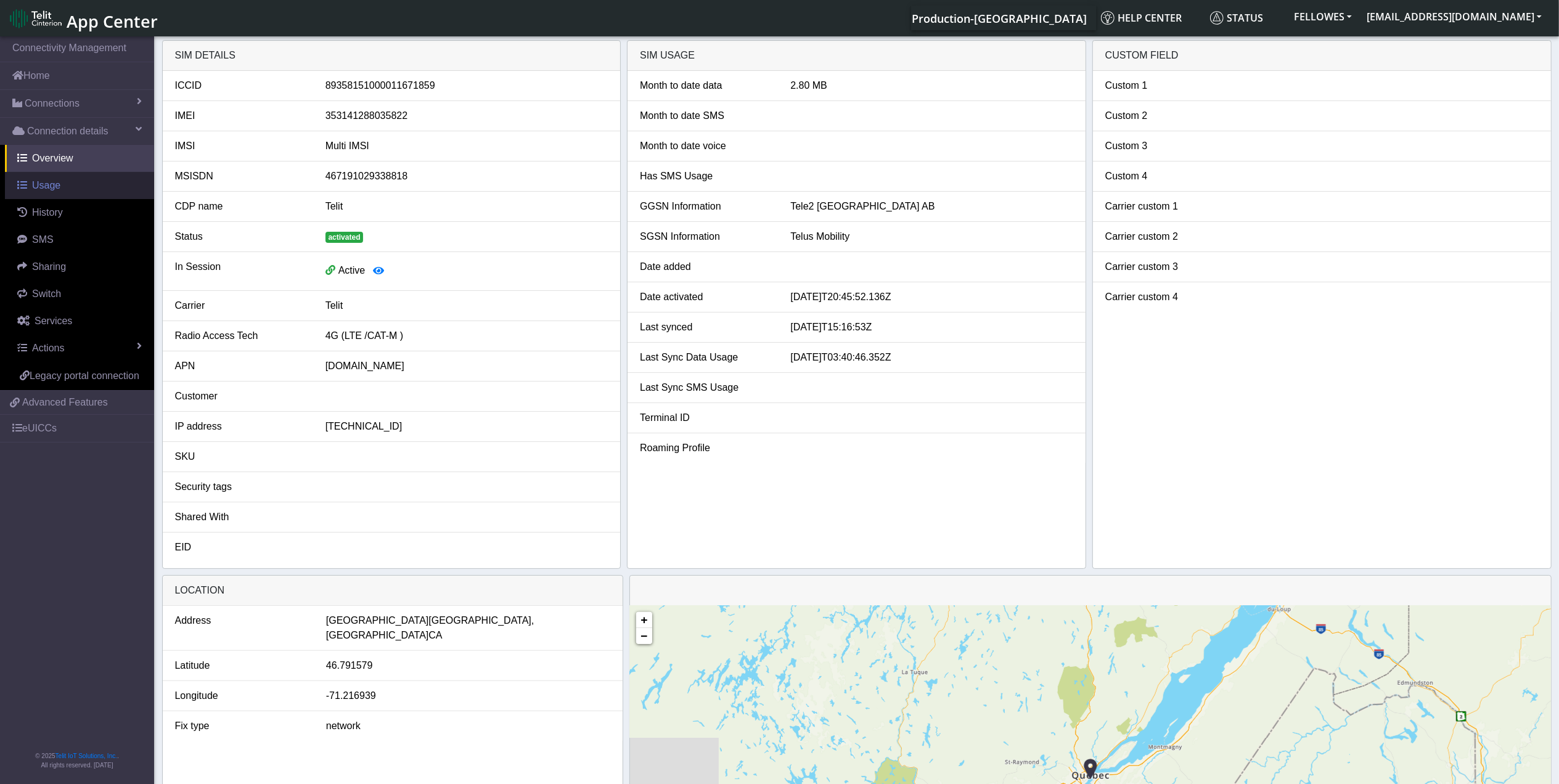
click at [66, 180] on link "Usage" at bounding box center [80, 186] width 149 height 27
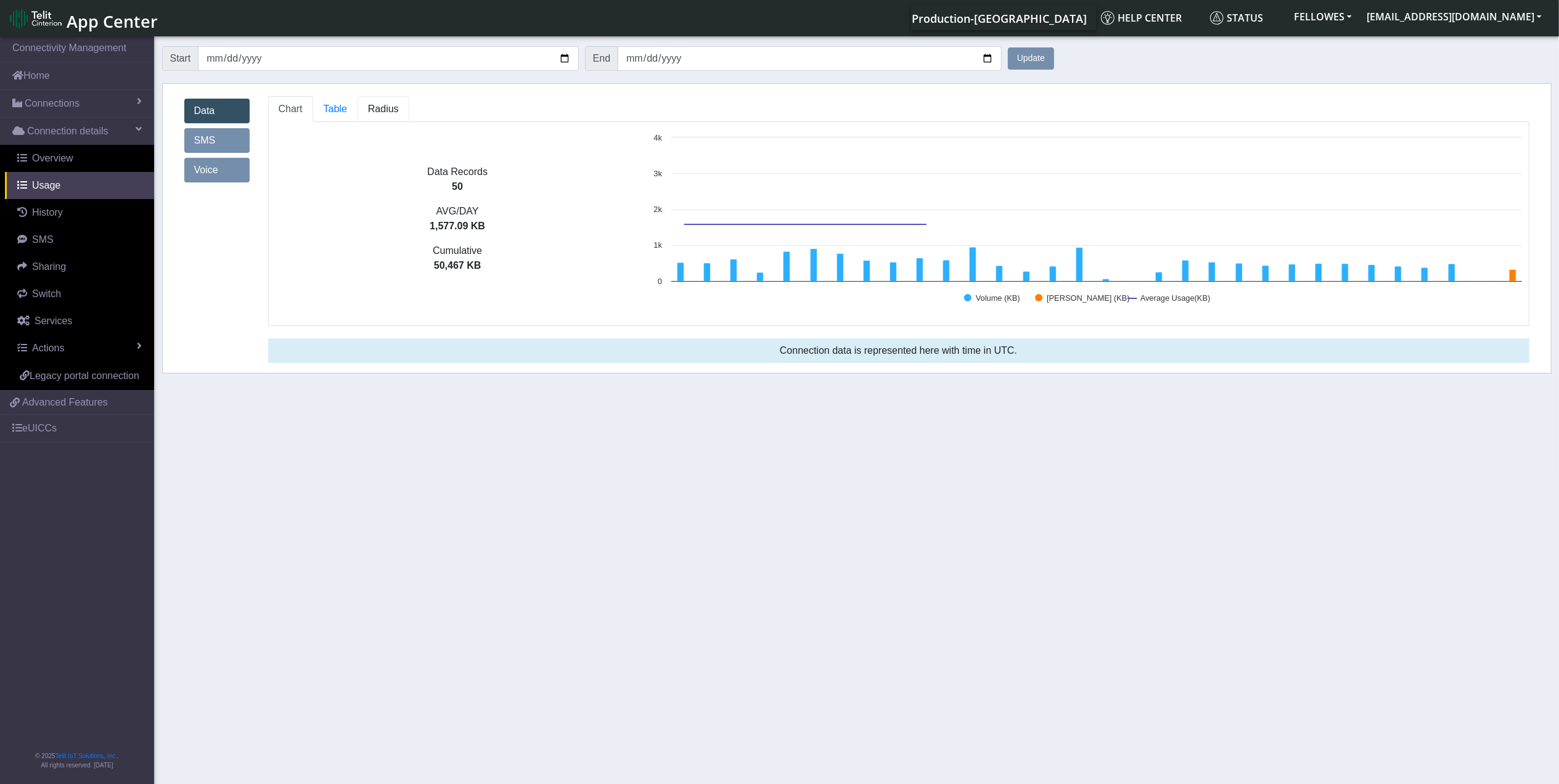
click at [382, 107] on span "Radius" at bounding box center [383, 109] width 31 height 10
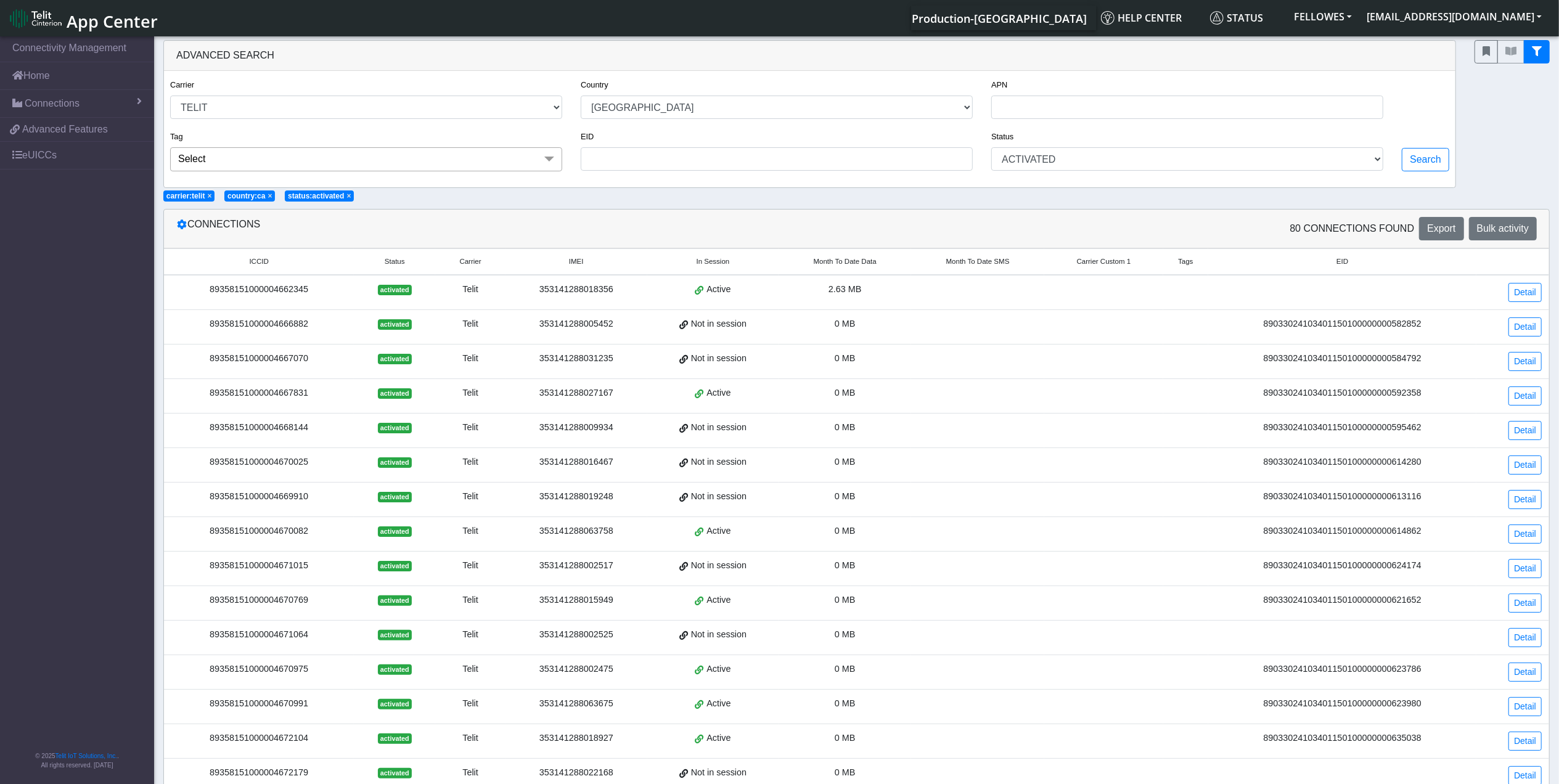
click at [853, 262] on span "Month To Date Data" at bounding box center [845, 262] width 63 height 10
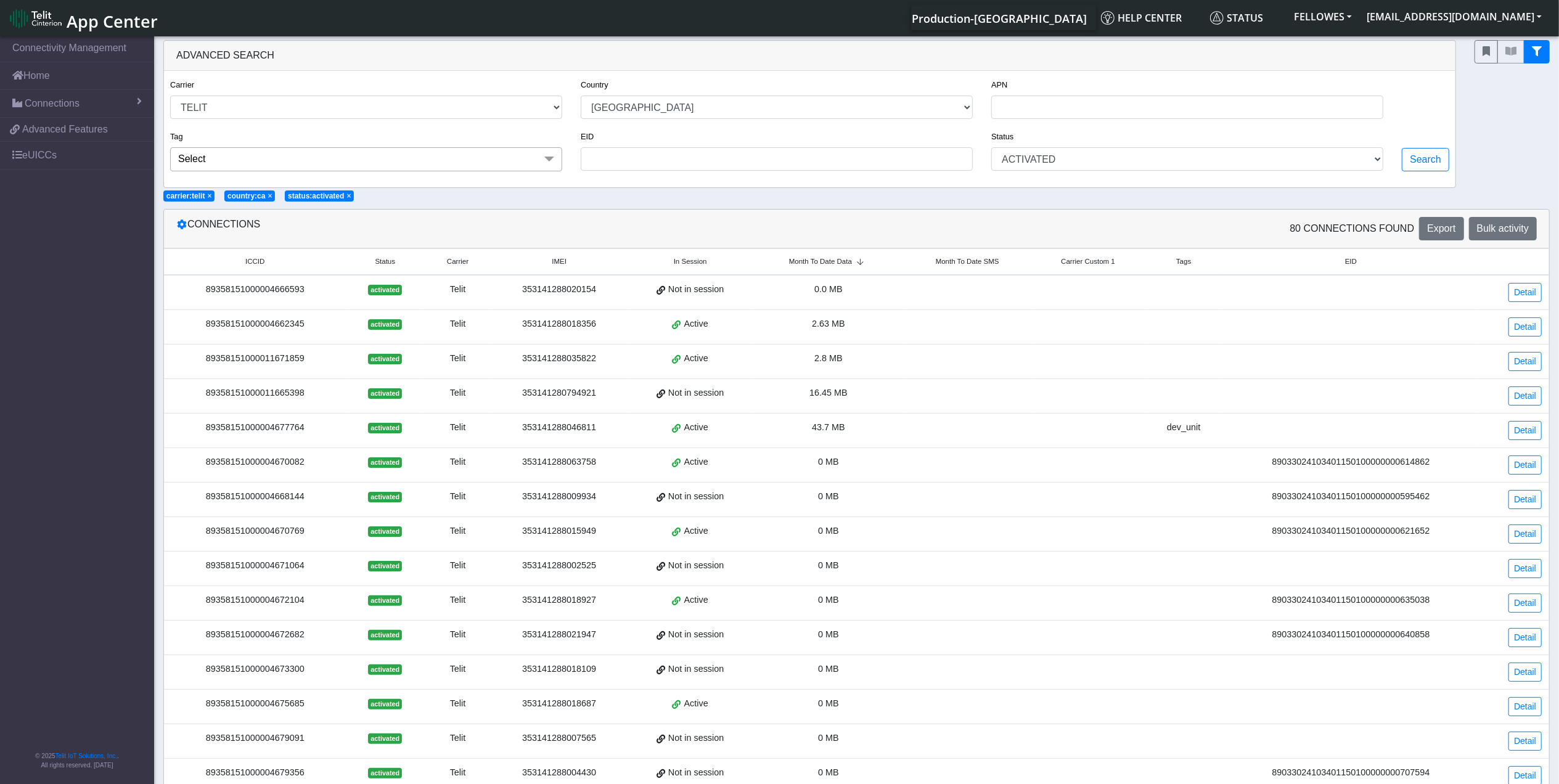
click at [852, 262] on span "Month To Date Data" at bounding box center [820, 262] width 63 height 10
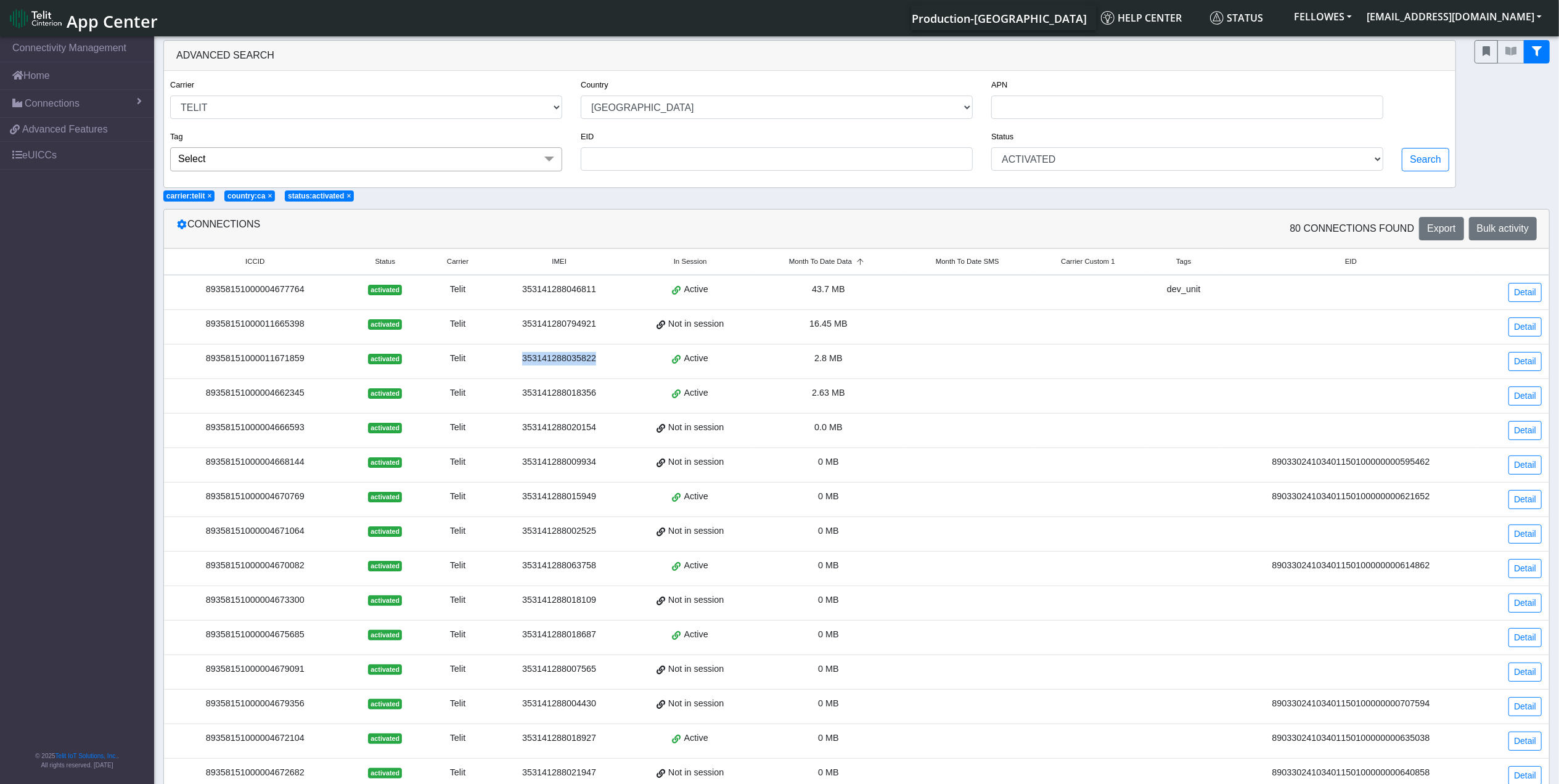
drag, startPoint x: 609, startPoint y: 364, endPoint x: 521, endPoint y: 363, distance: 88.0
click at [521, 363] on div "353141288035822" at bounding box center [559, 358] width 121 height 13
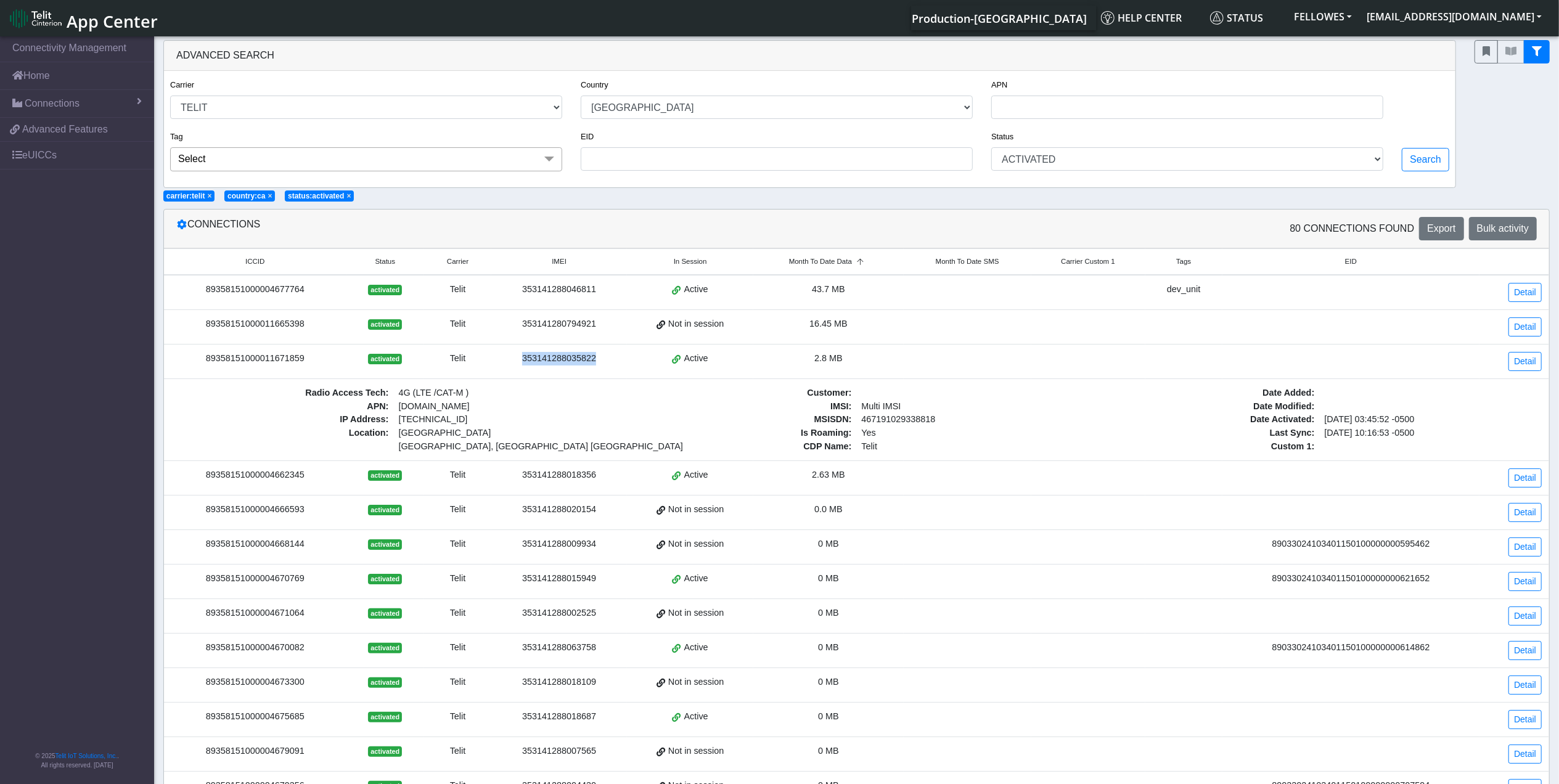
drag, startPoint x: 521, startPoint y: 363, endPoint x: 538, endPoint y: 361, distance: 17.1
copy div "353141288035822"
click at [294, 488] on td "89358151000004662345" at bounding box center [255, 478] width 183 height 34
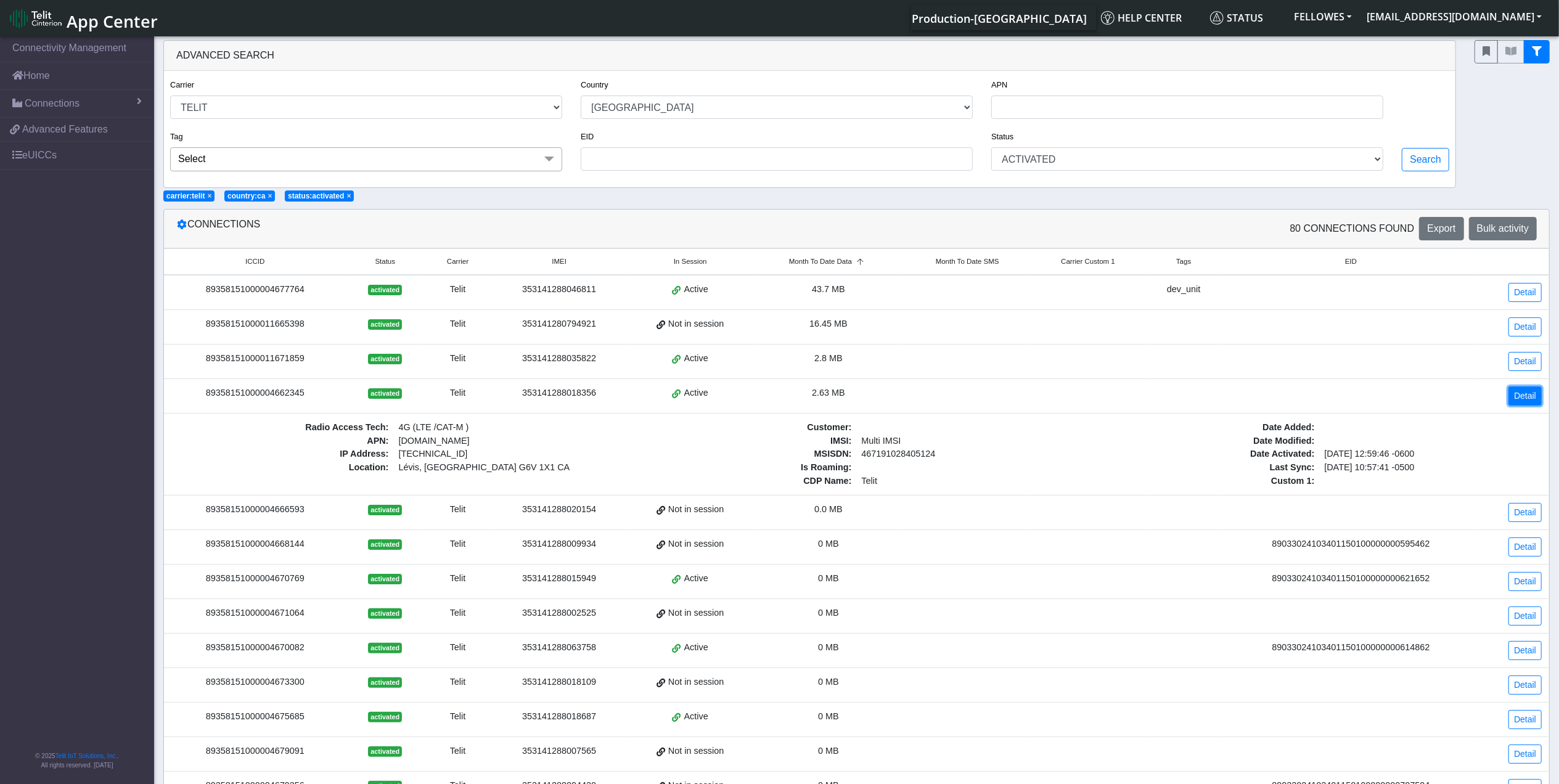
click at [1519, 400] on link "Detail" at bounding box center [1525, 396] width 34 height 19
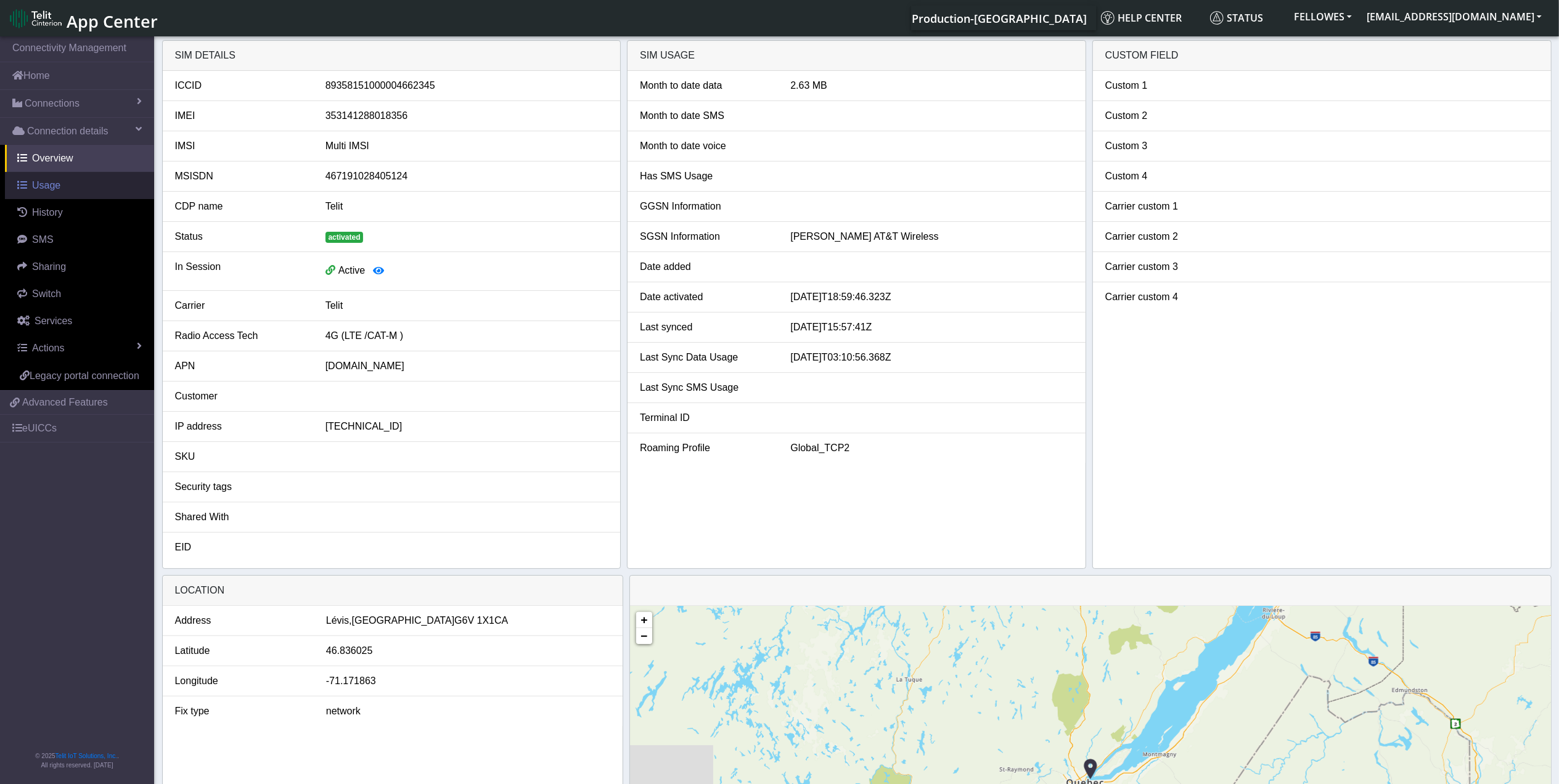
click at [60, 189] on link "Usage" at bounding box center [80, 186] width 149 height 27
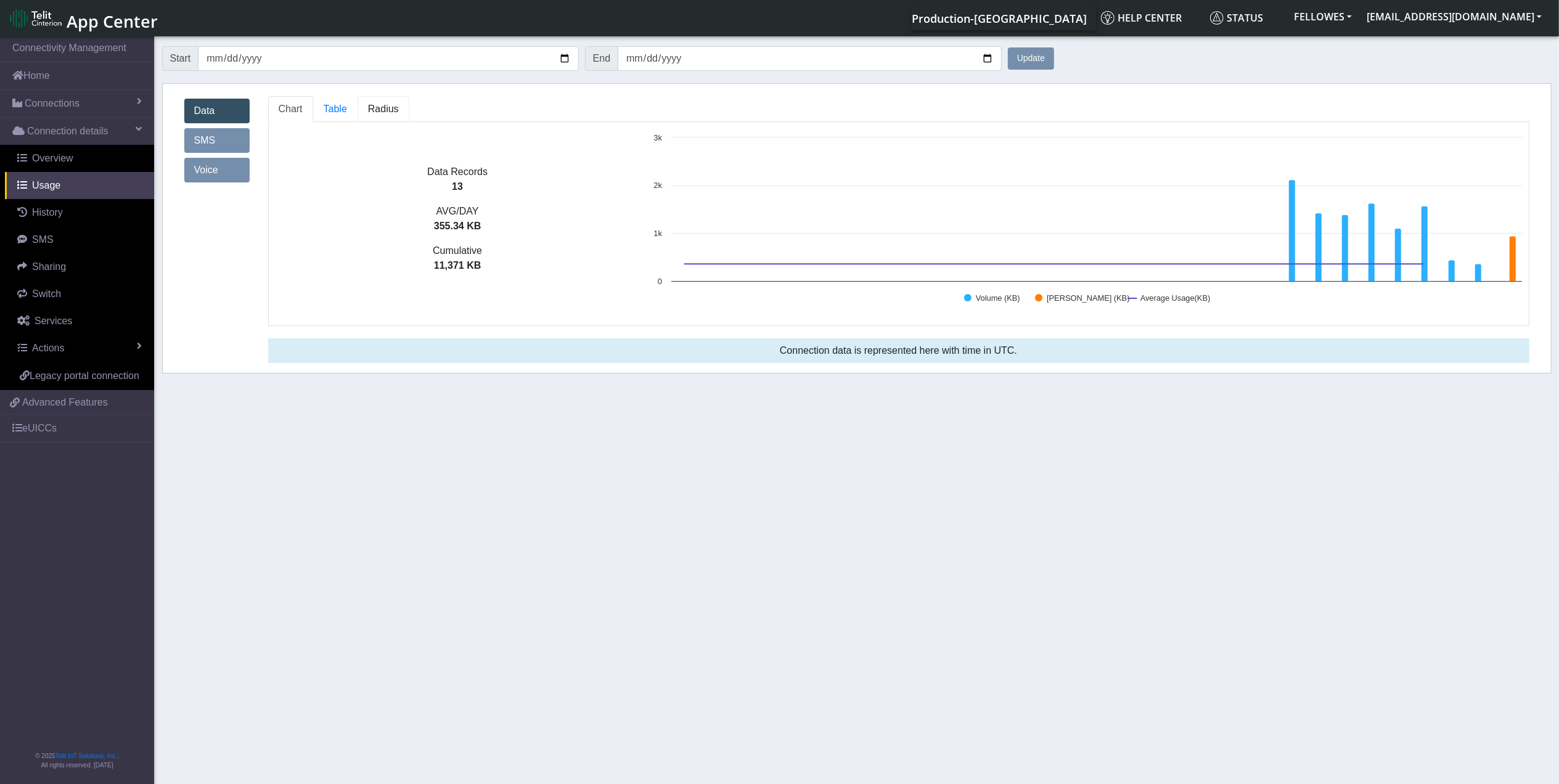
click at [380, 114] on span "Radius" at bounding box center [383, 109] width 31 height 10
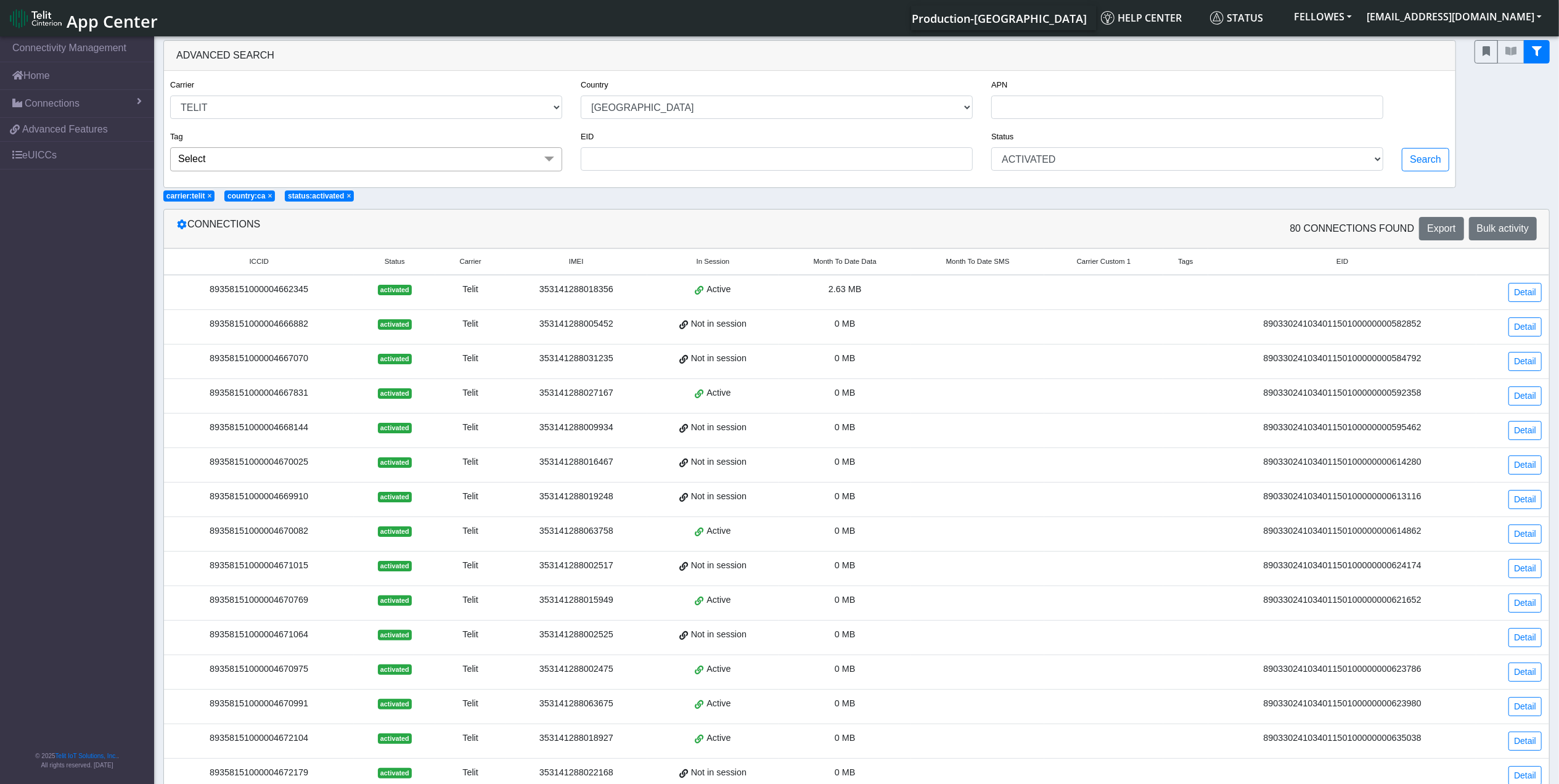
click at [848, 262] on span "Month To Date Data" at bounding box center [845, 262] width 63 height 10
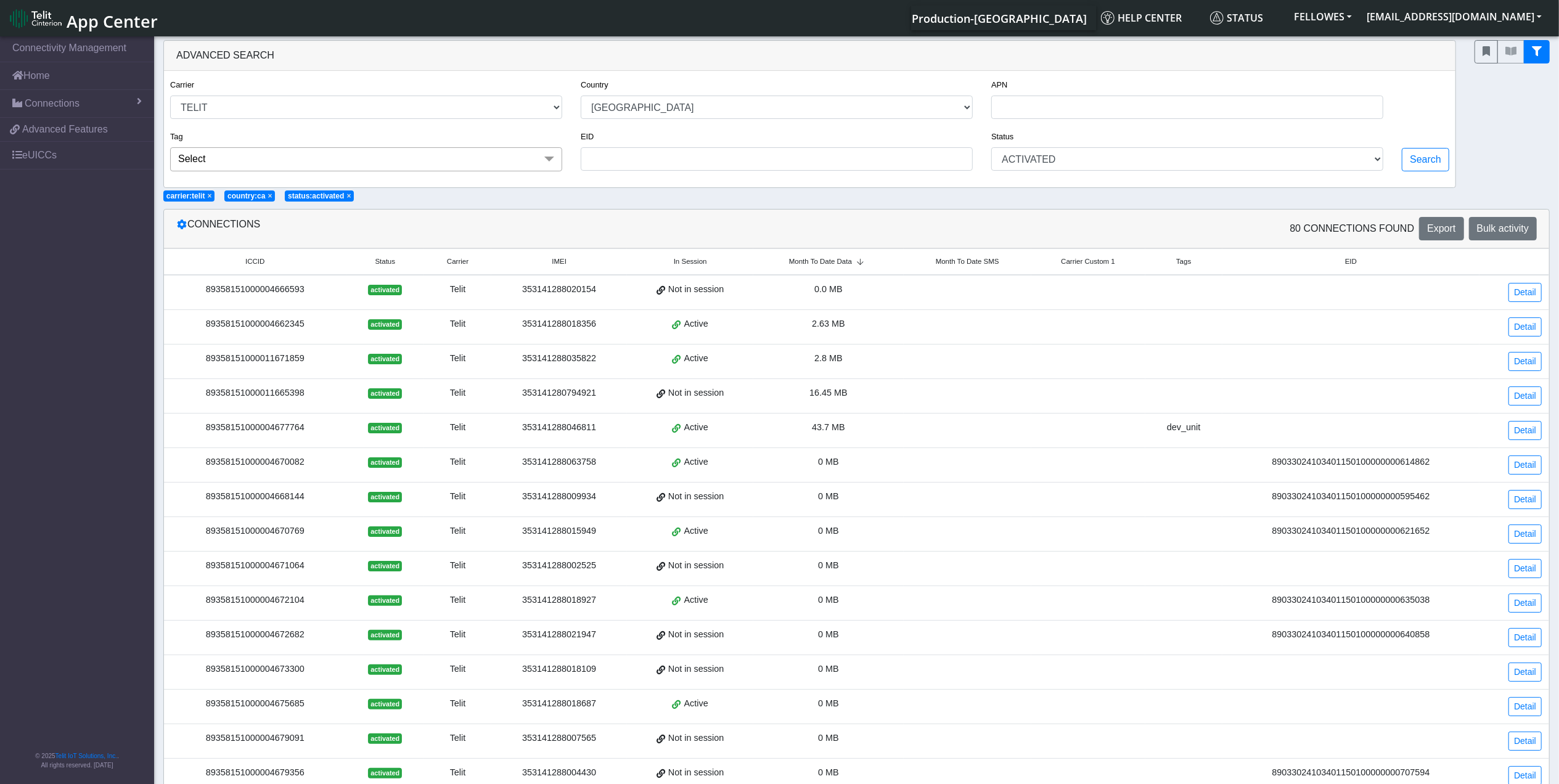
click at [848, 262] on span "Month To Date Data" at bounding box center [820, 262] width 63 height 10
click at [230, 326] on div "89358151000011665398" at bounding box center [255, 324] width 168 height 13
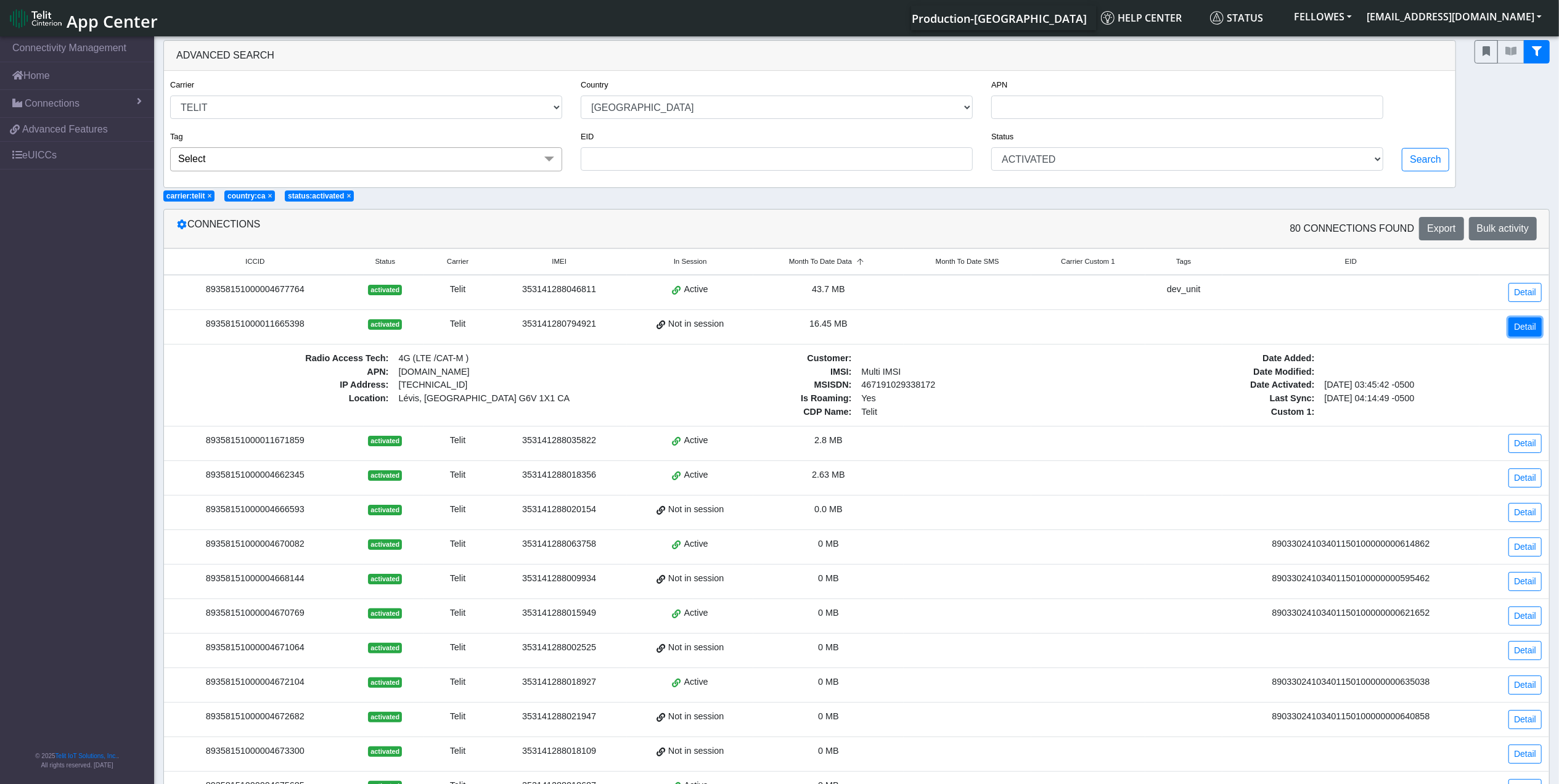
click at [1531, 323] on link "Detail" at bounding box center [1525, 327] width 34 height 19
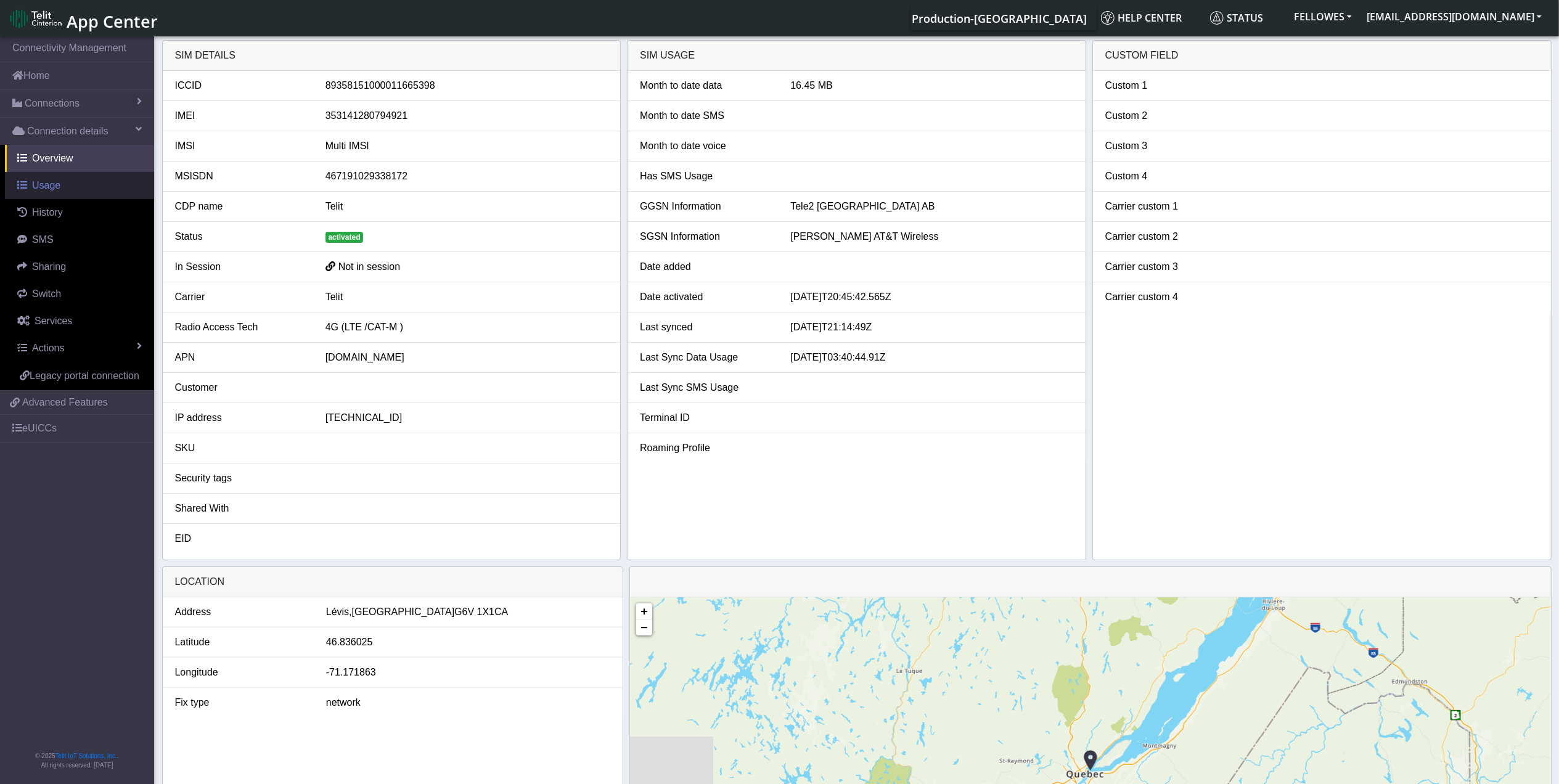
click at [63, 183] on link "Usage" at bounding box center [80, 186] width 149 height 27
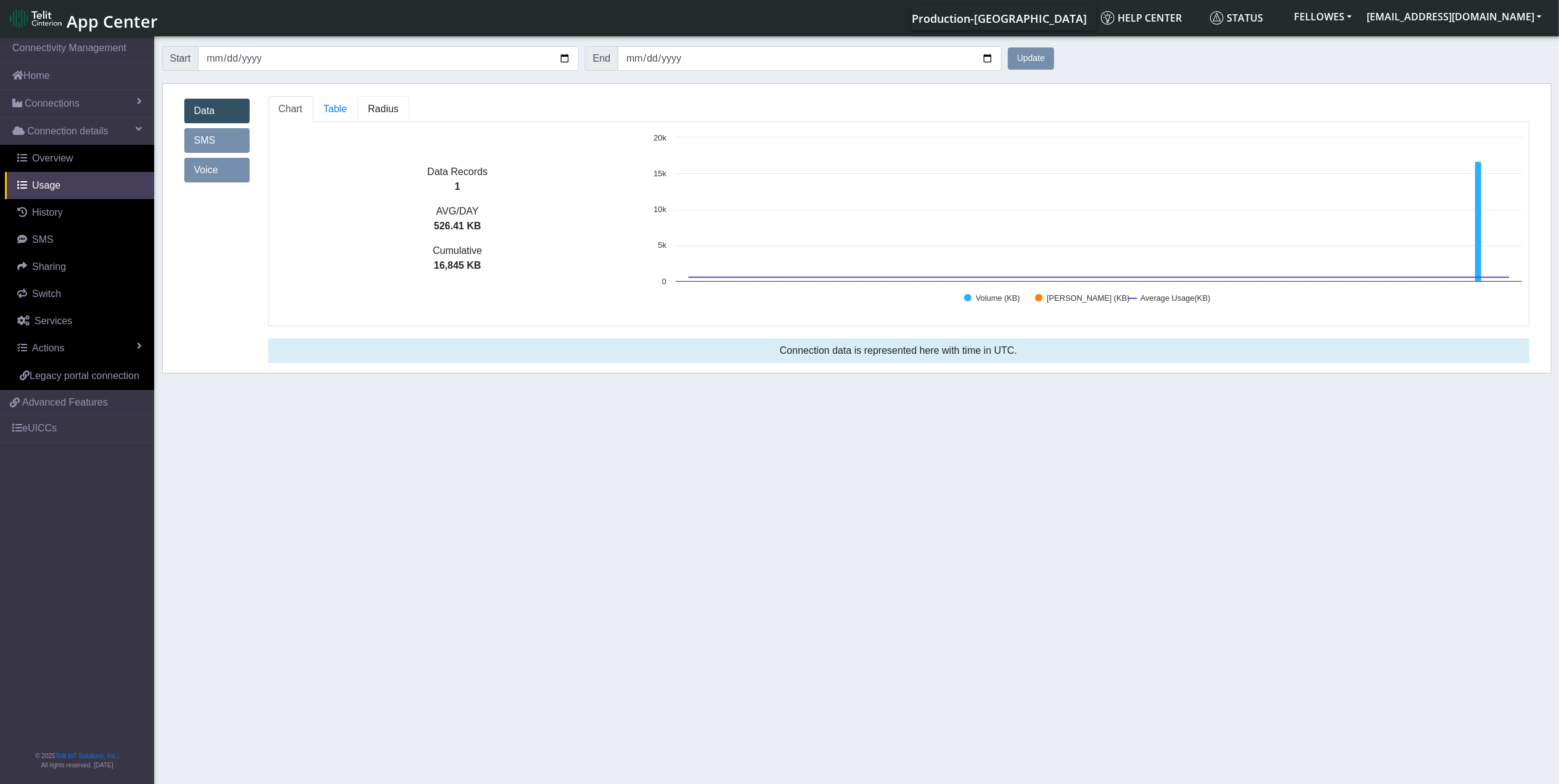
click at [387, 114] on span "Radius" at bounding box center [383, 109] width 31 height 10
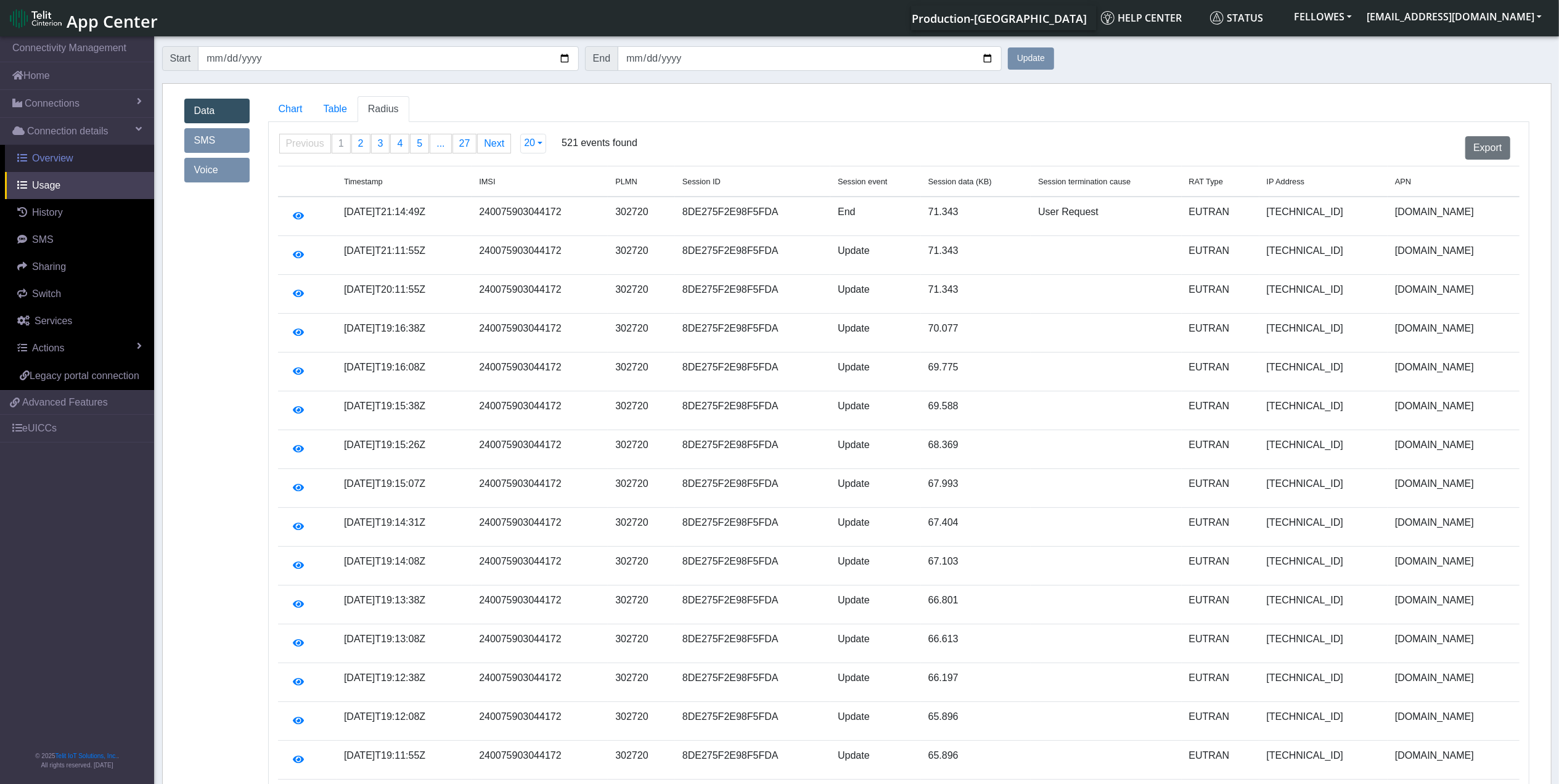
click at [72, 151] on link "Overview" at bounding box center [80, 158] width 149 height 27
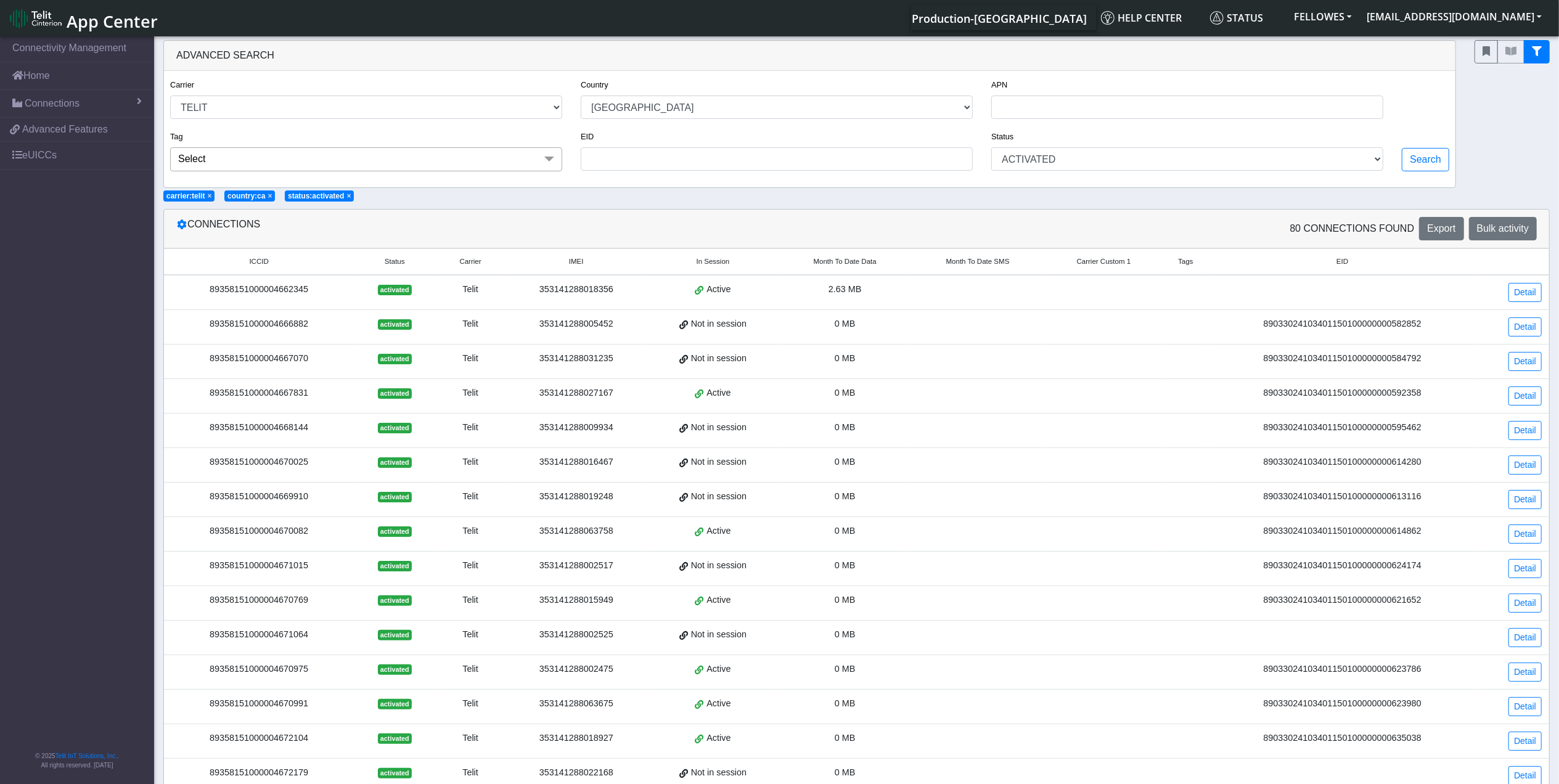
click at [849, 265] on span "Month To Date Data" at bounding box center [845, 262] width 63 height 10
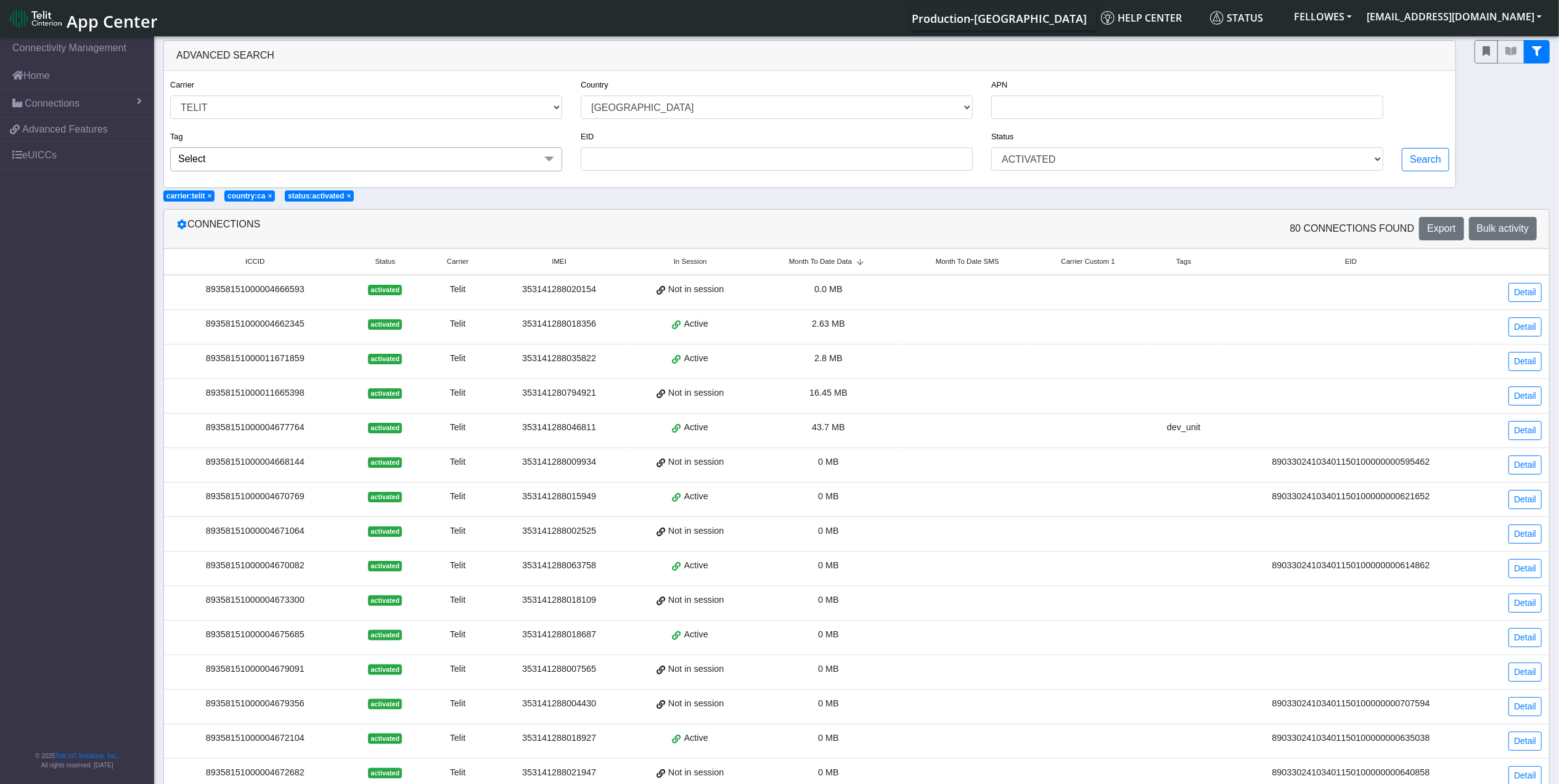
click at [848, 262] on span "Month To Date Data" at bounding box center [820, 262] width 63 height 10
drag, startPoint x: 608, startPoint y: 326, endPoint x: 524, endPoint y: 319, distance: 84.3
click at [524, 319] on td "353141280794921" at bounding box center [559, 327] width 136 height 34
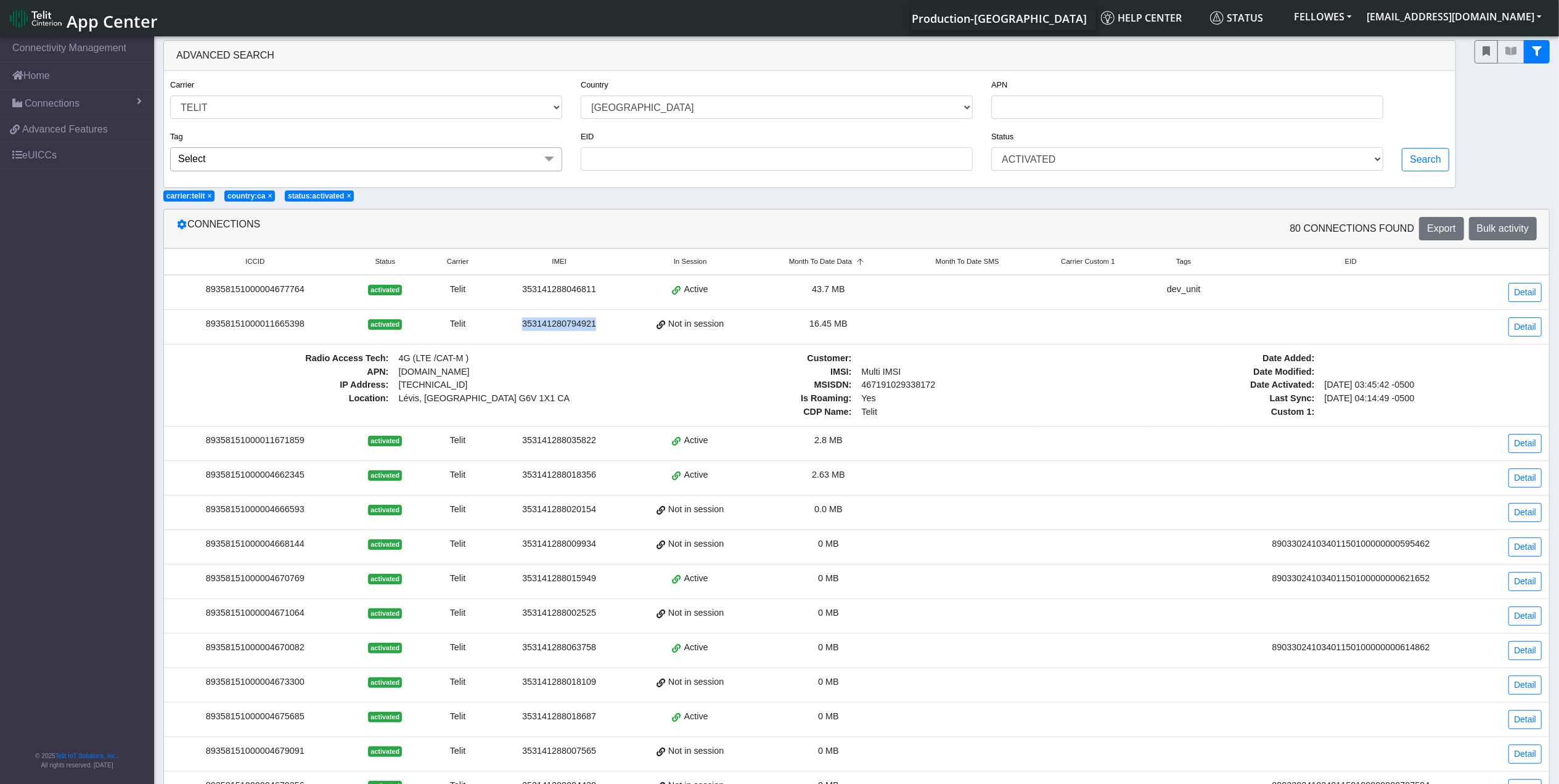
drag, startPoint x: 524, startPoint y: 319, endPoint x: 558, endPoint y: 326, distance: 34.7
copy div "353141280794921"
click at [78, 81] on link "Home" at bounding box center [77, 76] width 154 height 27
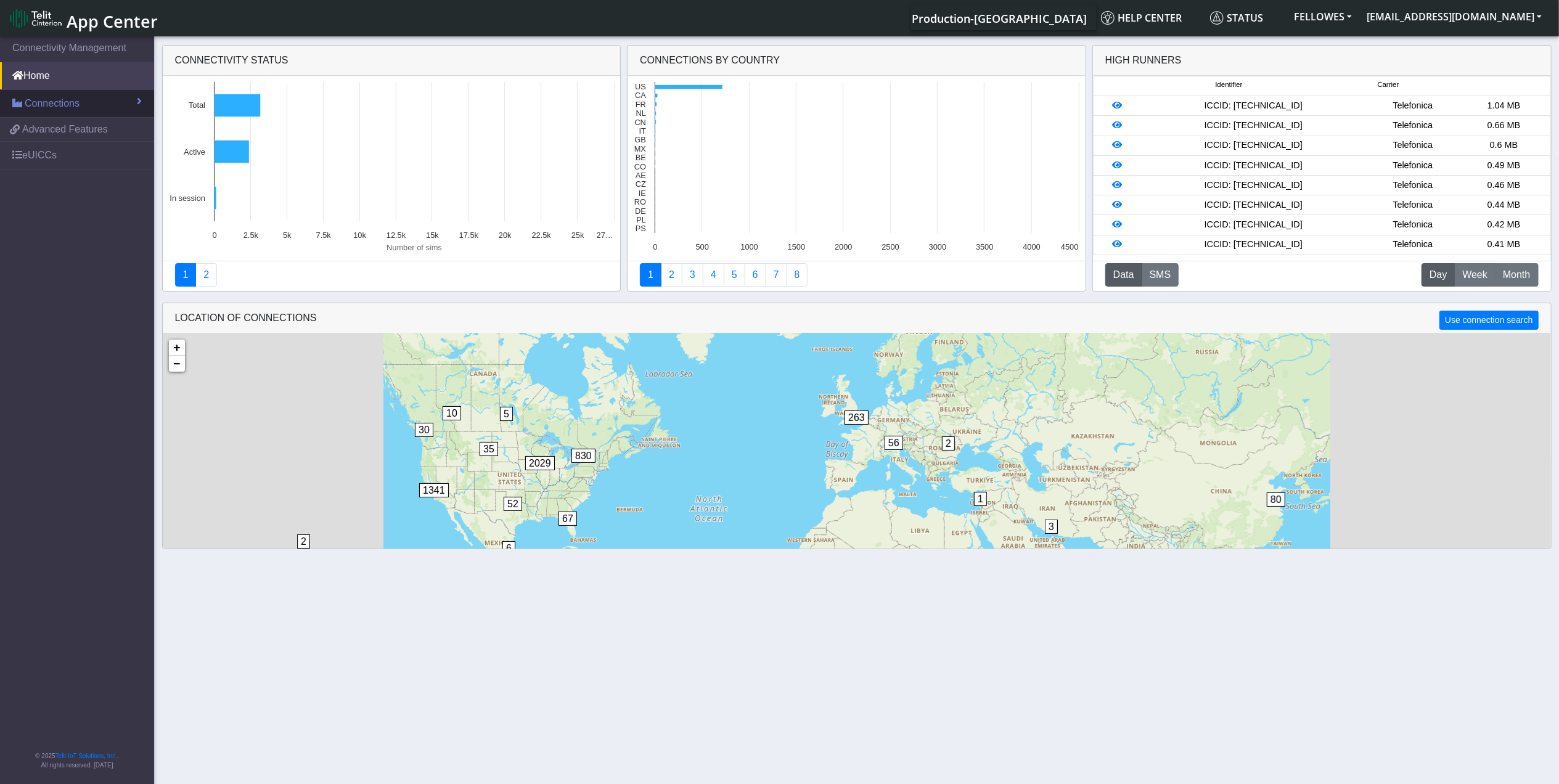
click at [63, 104] on span "Connections" at bounding box center [52, 104] width 55 height 15
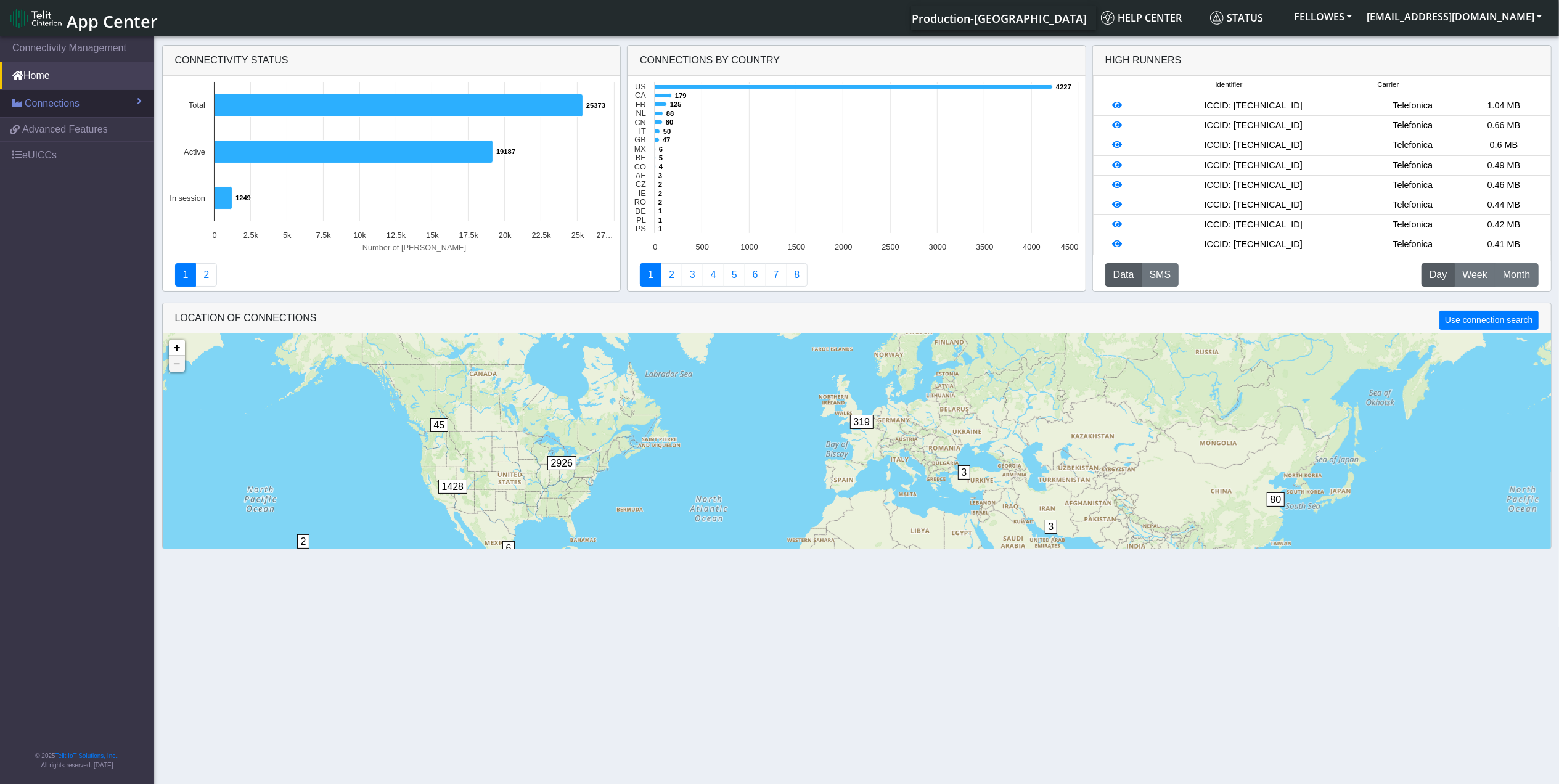
click at [67, 110] on span "Connections" at bounding box center [52, 104] width 55 height 15
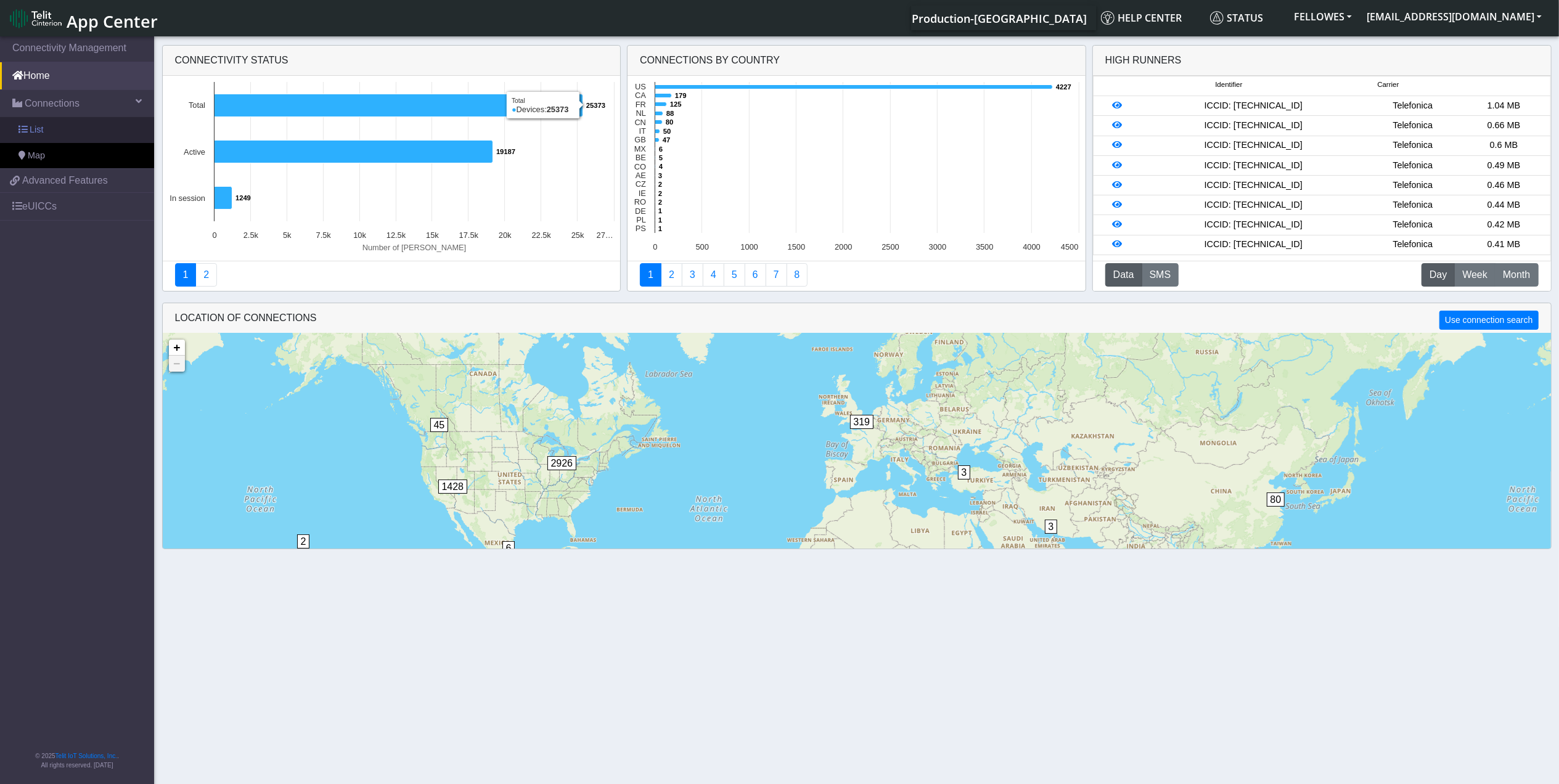
click at [98, 131] on link "List" at bounding box center [77, 130] width 154 height 26
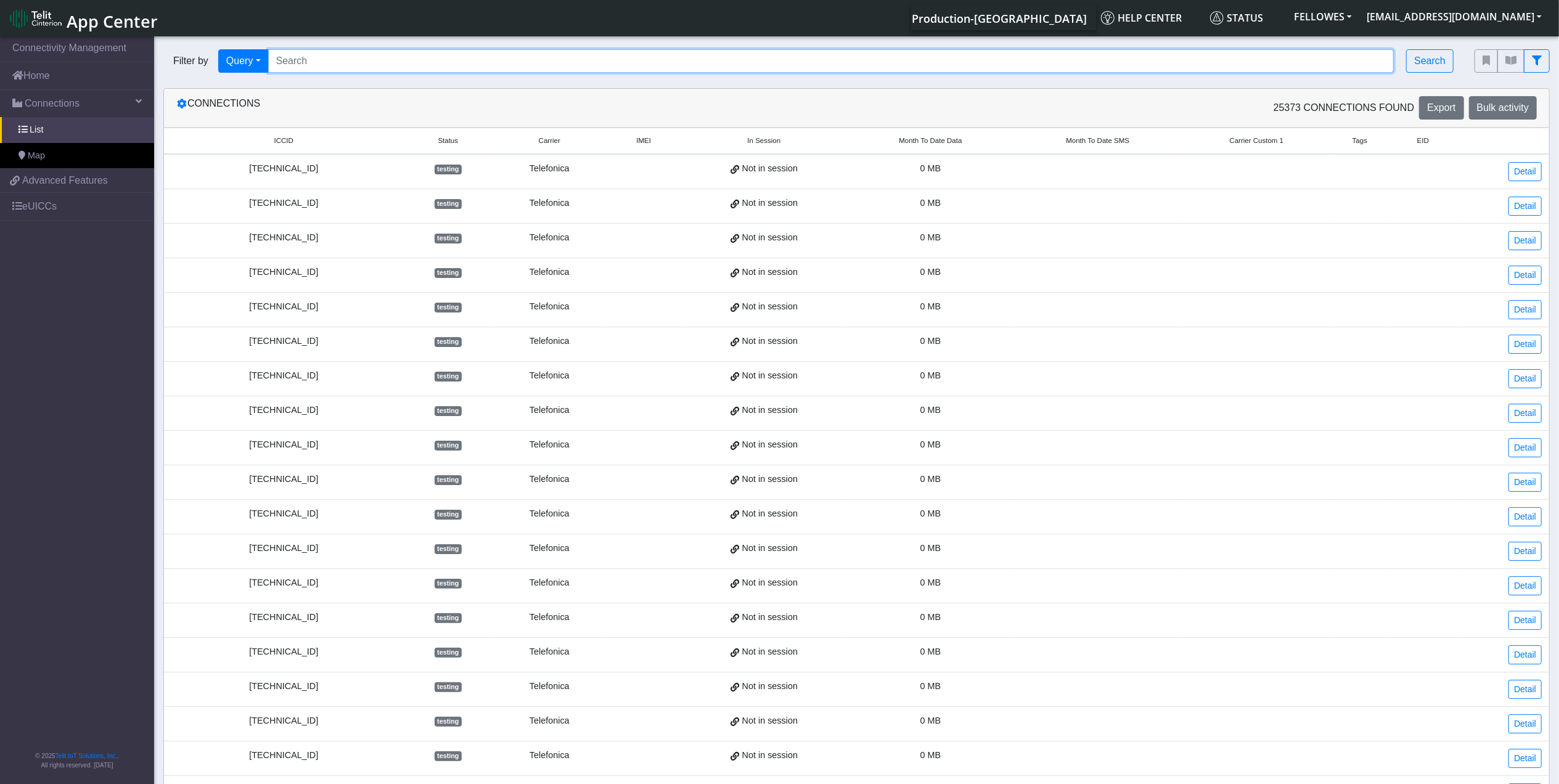
click at [453, 64] on input "Search..." at bounding box center [831, 60] width 1127 height 23
paste input "353141288020964"
type input "353141288020964"
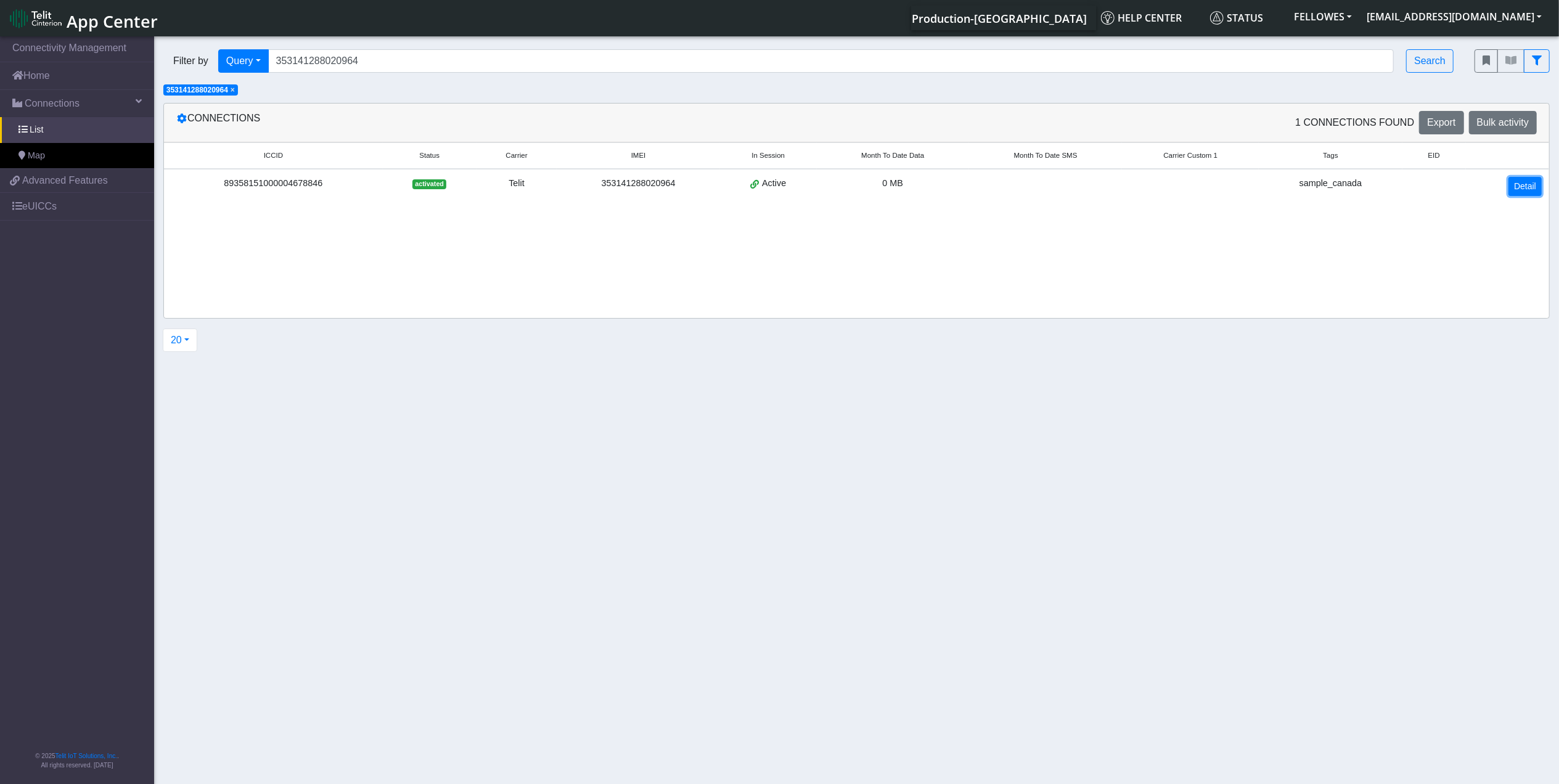
click at [1534, 187] on link "Detail" at bounding box center [1525, 186] width 34 height 19
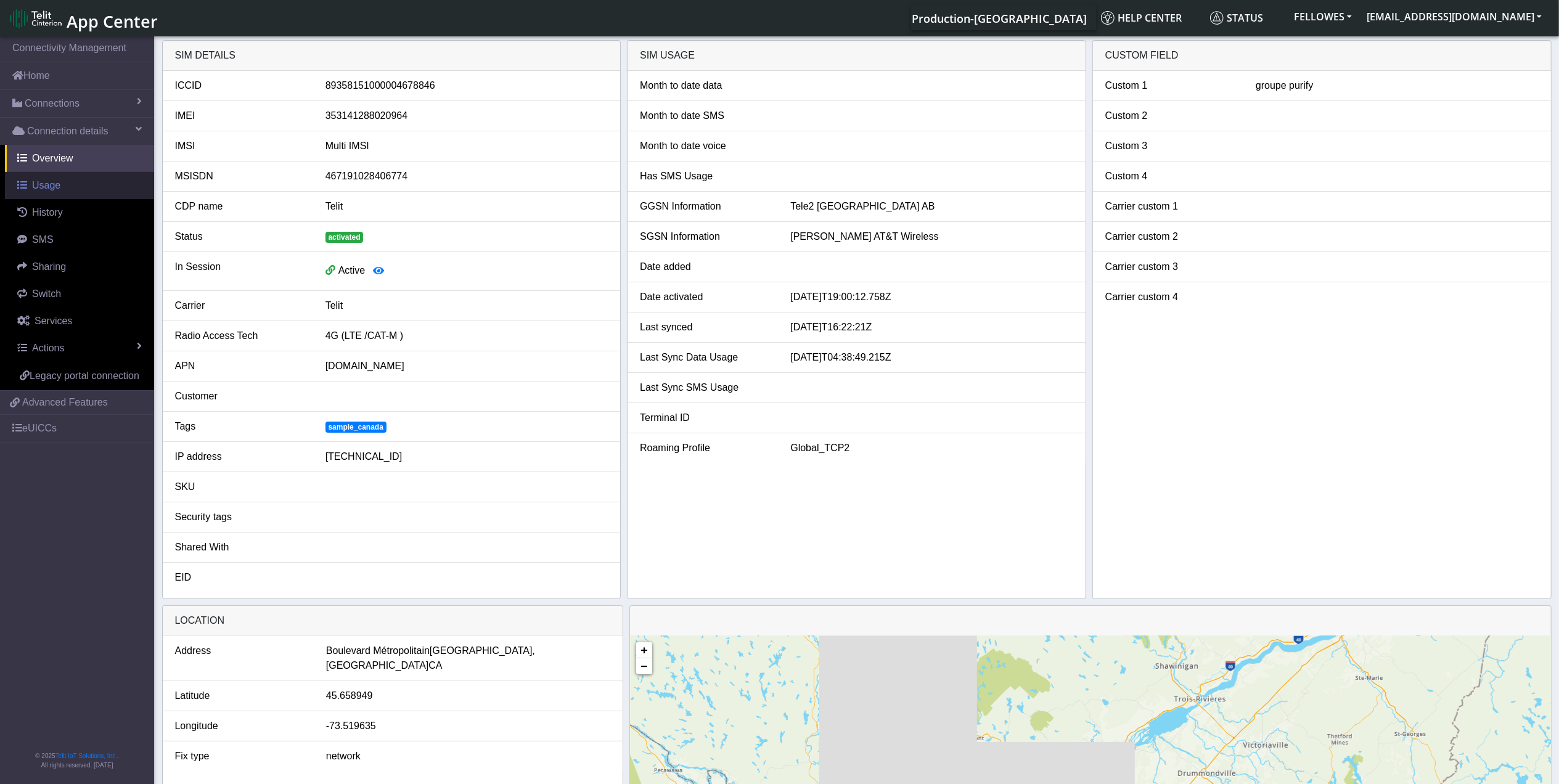
click at [63, 185] on link "Usage" at bounding box center [80, 186] width 149 height 27
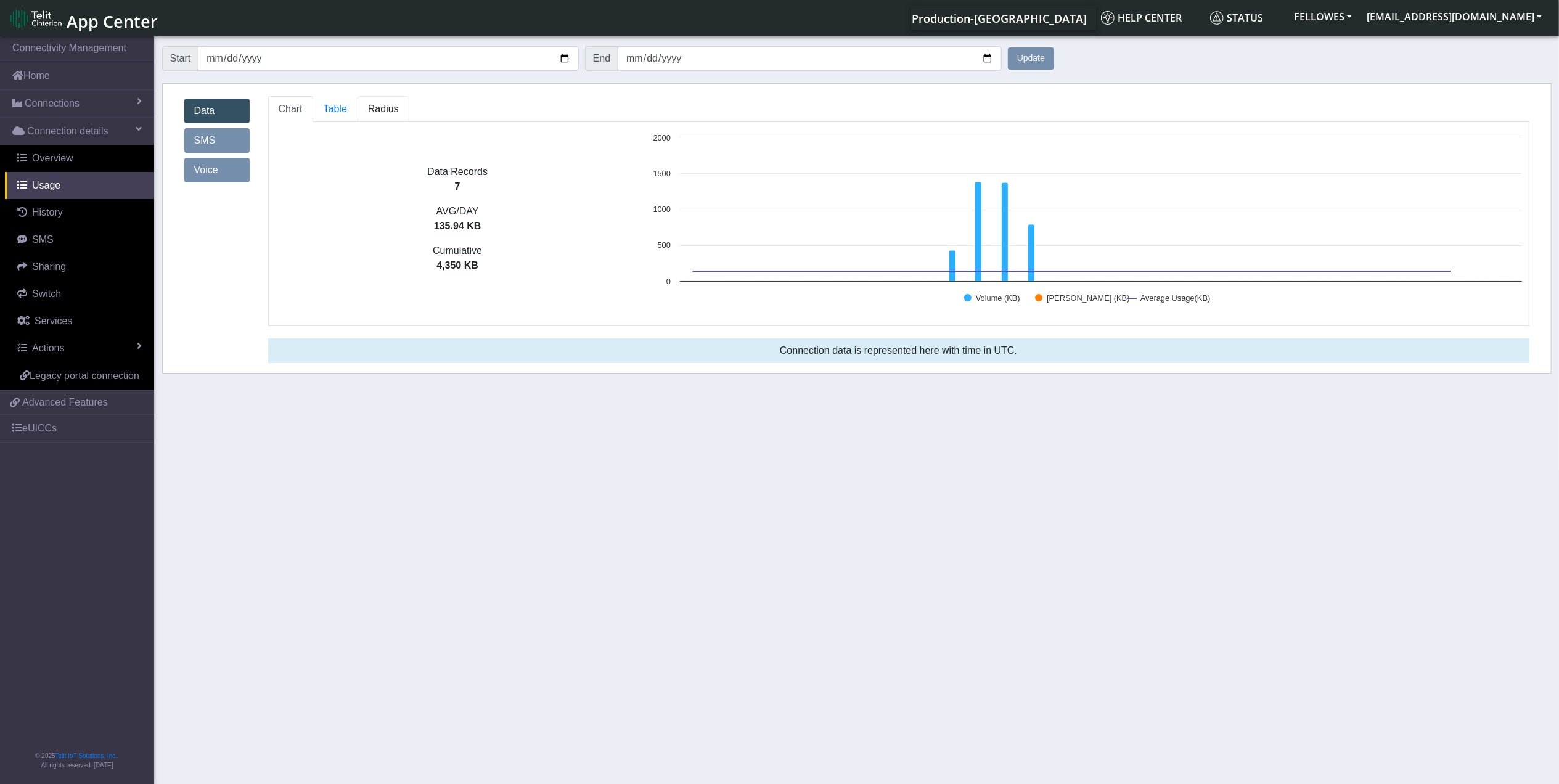
click at [374, 109] on span "Radius" at bounding box center [383, 109] width 31 height 10
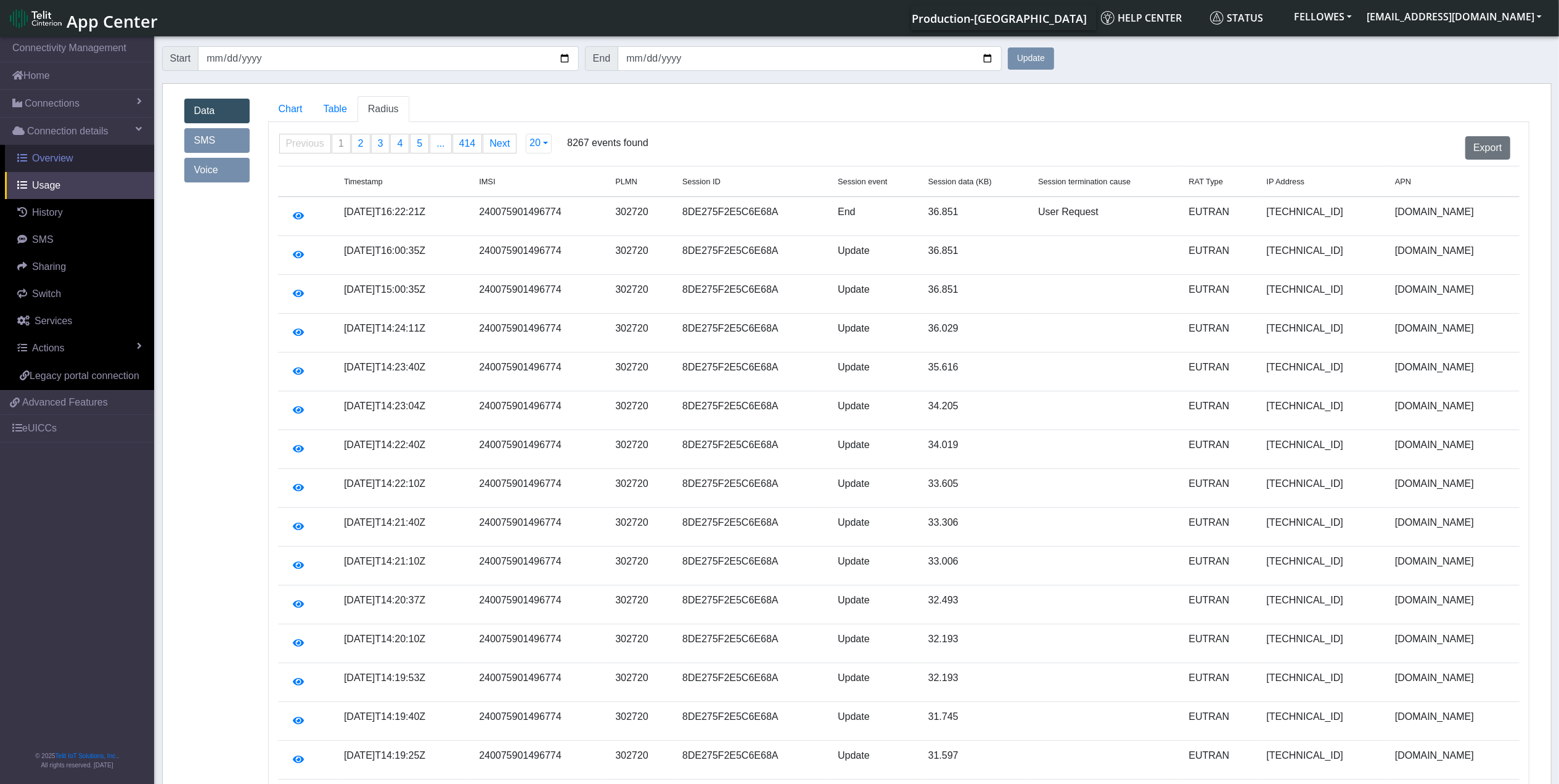
click at [86, 162] on link "Overview" at bounding box center [80, 158] width 149 height 27
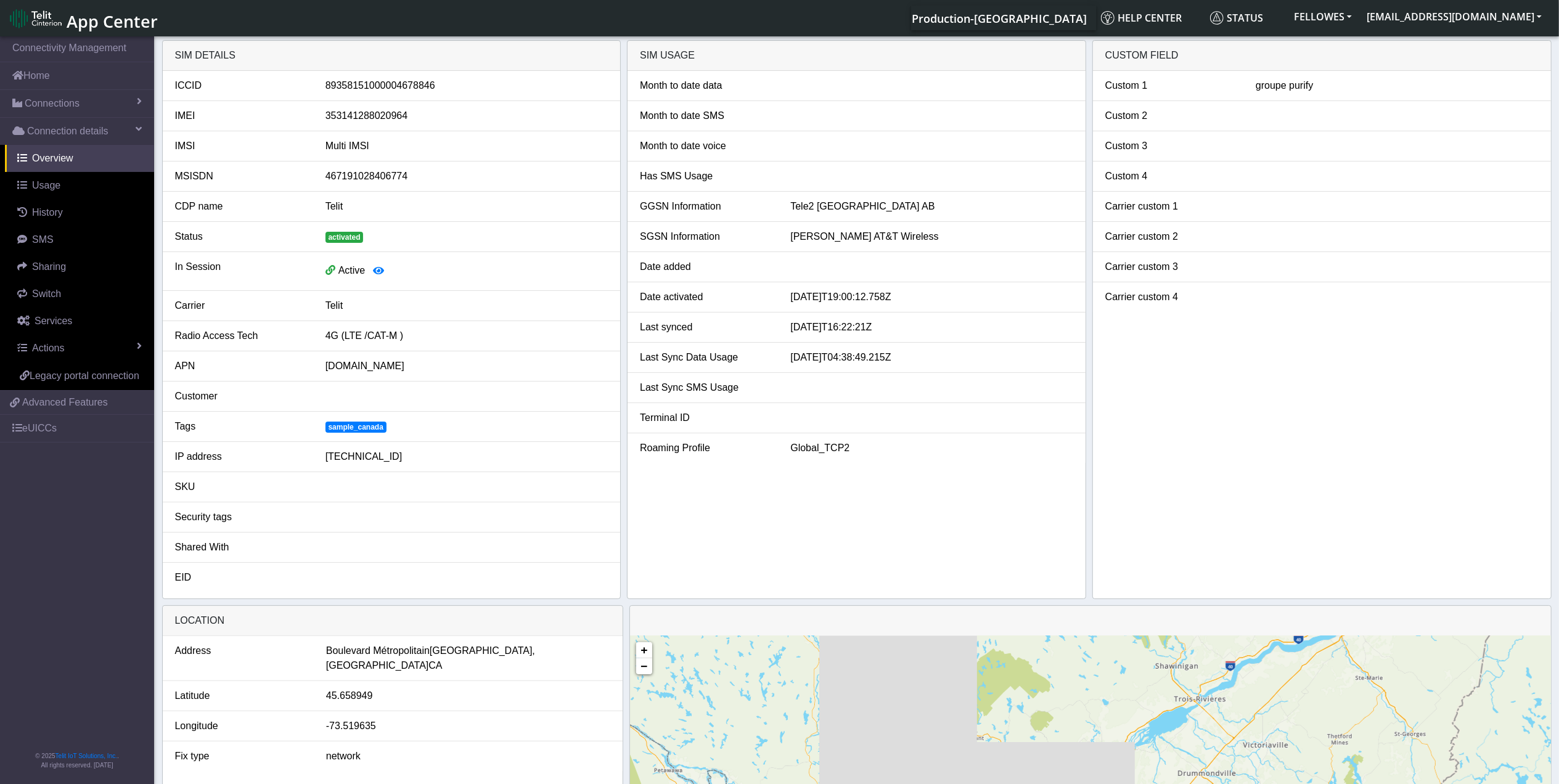
click at [48, 596] on nav "Connectivity Management Home Connections List Map Connection details Overview U…" at bounding box center [77, 411] width 154 height 754
